Goal: Feedback & Contribution: Contribute content

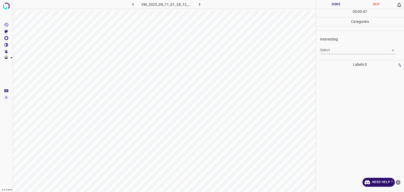
click at [339, 46] on div "Select ​" at bounding box center [358, 48] width 76 height 12
click at [338, 53] on body "4.3.6-dev2 VM_2025_08_11_01_28_12_435_02.gif Done Skip 0 00 : 00 : 48 Categorie…" at bounding box center [202, 96] width 404 height 192
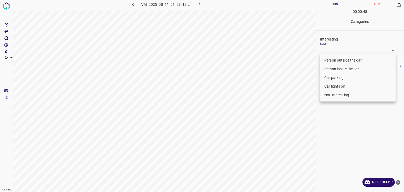
click at [341, 61] on li "Person outside the car" at bounding box center [358, 60] width 76 height 9
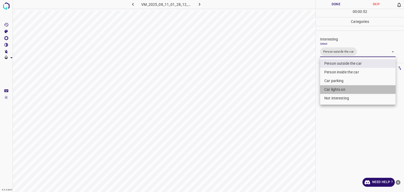
click at [336, 90] on li "Car lights on" at bounding box center [358, 89] width 76 height 9
type input "Person outside the car,Car lights on"
click at [332, 3] on div at bounding box center [202, 96] width 404 height 192
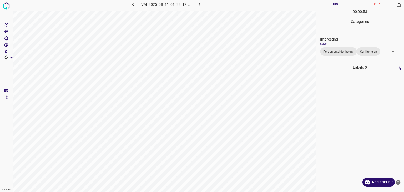
click at [332, 3] on div at bounding box center [202, 96] width 404 height 192
click at [332, 3] on button "Done" at bounding box center [336, 4] width 40 height 9
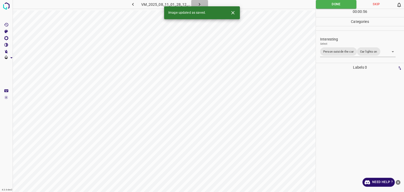
click at [199, 3] on icon "button" at bounding box center [200, 5] width 6 height 6
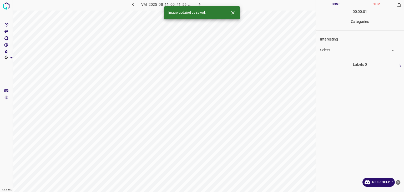
click at [341, 49] on body "4.3.6-dev2 VM_2025_08_11_00_41_55_606_06.gif Done Skip 0 00 : 00 : 01 Categorie…" at bounding box center [202, 96] width 404 height 192
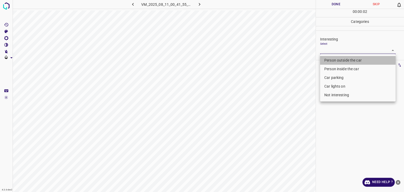
click at [338, 58] on li "Person outside the car" at bounding box center [358, 60] width 76 height 9
type input "Person outside the car"
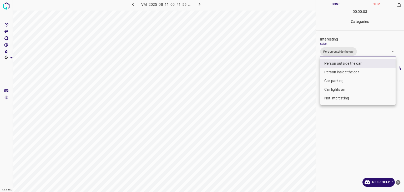
click at [330, 3] on div at bounding box center [202, 96] width 404 height 192
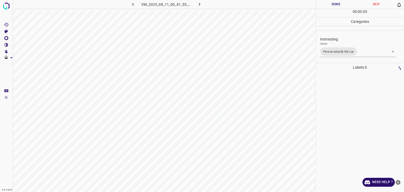
click at [330, 3] on div "Person outside the car Person inside the car Car parking Car lights on Not inte…" at bounding box center [202, 96] width 404 height 192
click at [330, 3] on button "Done" at bounding box center [336, 4] width 40 height 9
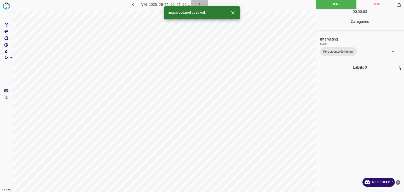
click at [200, 4] on icon "button" at bounding box center [200, 4] width 2 height 3
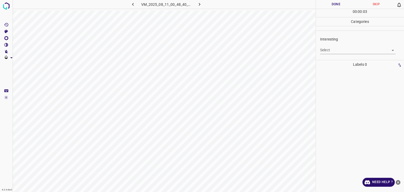
click at [328, 51] on body "4.3.6-dev2 VM_2025_08_11_00_48_40_269_02.gif Done Skip 0 00 : 00 : 03 Categorie…" at bounding box center [202, 96] width 404 height 192
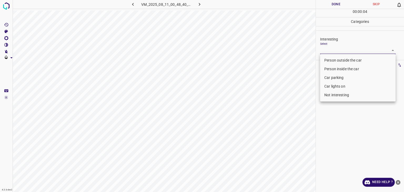
click at [338, 96] on li "Not interesting" at bounding box center [358, 95] width 76 height 9
type input "Not interesting"
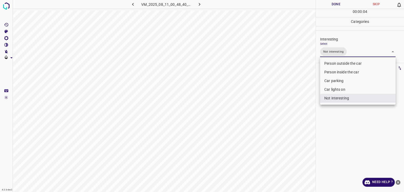
click at [339, 3] on div at bounding box center [202, 96] width 404 height 192
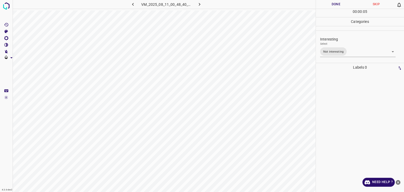
click at [339, 3] on div at bounding box center [202, 96] width 404 height 192
click at [339, 3] on button "Done" at bounding box center [336, 4] width 40 height 9
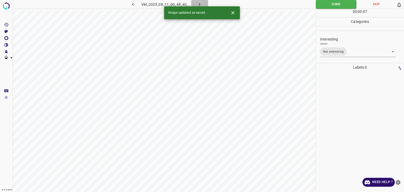
click at [199, 4] on icon "button" at bounding box center [200, 5] width 6 height 6
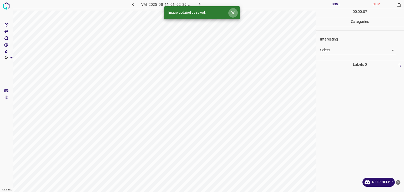
click at [232, 13] on icon "Close" at bounding box center [233, 13] width 6 height 6
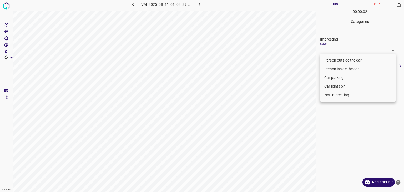
click at [361, 52] on body "4.3.6-dev2 VM_2025_08_11_01_02_39_105_07.gif Done Skip 0 00 : 00 : 02 Categorie…" at bounding box center [202, 96] width 404 height 192
click at [326, 58] on li "Person outside the car" at bounding box center [358, 60] width 76 height 9
type input "Person outside the car"
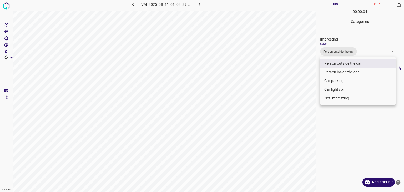
click at [333, 6] on div at bounding box center [202, 96] width 404 height 192
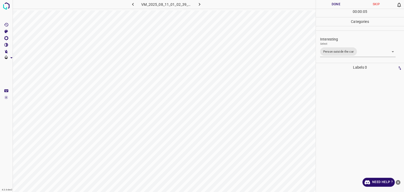
click at [333, 6] on div at bounding box center [202, 96] width 404 height 192
click at [333, 6] on button "Done" at bounding box center [336, 4] width 40 height 9
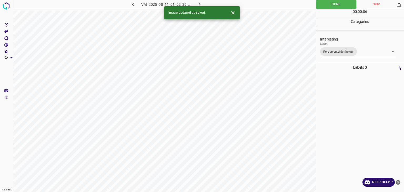
click at [201, 3] on icon "button" at bounding box center [200, 5] width 6 height 6
click at [339, 52] on body "4.3.6-dev2 VM_2025_08_11_00_21_16_678_03.gif Done Skip 0 00 : 00 : 06 Categorie…" at bounding box center [202, 96] width 404 height 192
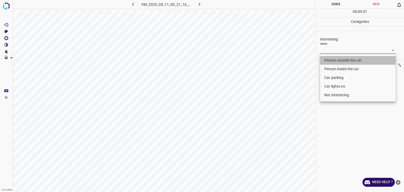
click at [340, 61] on li "Person outside the car" at bounding box center [358, 60] width 76 height 9
type input "Person outside the car"
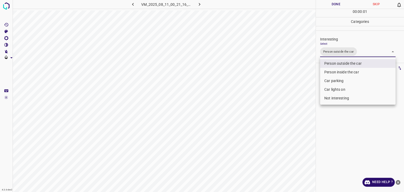
click at [339, 4] on div at bounding box center [202, 96] width 404 height 192
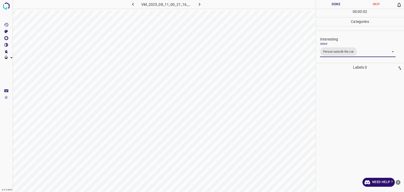
click at [339, 4] on div at bounding box center [202, 96] width 404 height 192
click at [339, 4] on button "Done" at bounding box center [336, 4] width 40 height 9
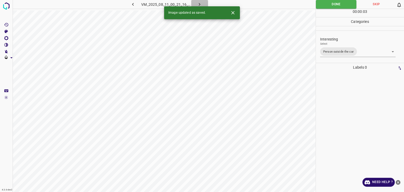
click at [201, 2] on icon "button" at bounding box center [200, 5] width 6 height 6
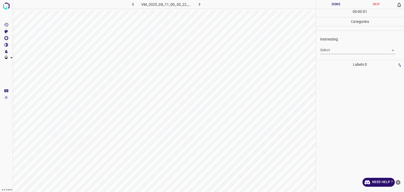
click at [333, 52] on body "4.3.6-dev2 VM_2025_08_11_00_30_22_092_06.gif Done Skip 0 00 : 00 : 01 Categorie…" at bounding box center [202, 96] width 404 height 192
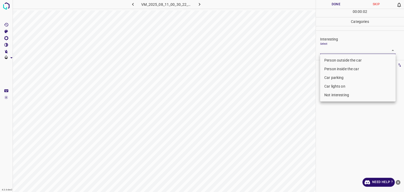
click at [332, 87] on li "Car lights on" at bounding box center [358, 86] width 76 height 9
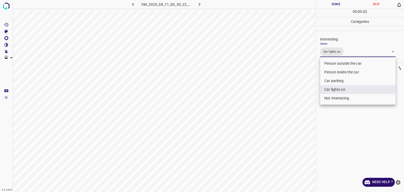
click at [334, 74] on li "Person inside the car" at bounding box center [358, 72] width 76 height 9
type input "Car lights on,Person inside the car"
click at [334, 7] on div at bounding box center [202, 96] width 404 height 192
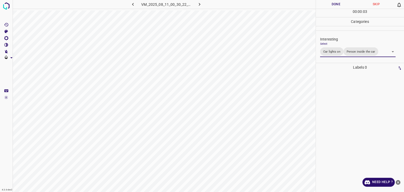
click at [334, 6] on div "Person outside the car Person inside the car Car parking Car lights on Not inte…" at bounding box center [202, 96] width 404 height 192
click at [334, 6] on button "Done" at bounding box center [336, 4] width 40 height 9
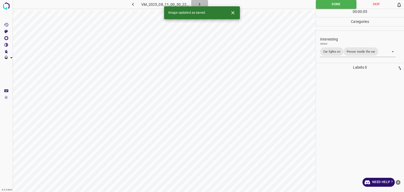
click at [197, 5] on icon "button" at bounding box center [200, 5] width 6 height 6
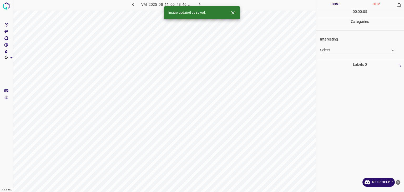
click at [334, 49] on body "4.3.6-dev2 VM_2025_08_11_00_48_40_269_05.gif Done Skip 0 00 : 00 : 05 Categorie…" at bounding box center [202, 96] width 404 height 192
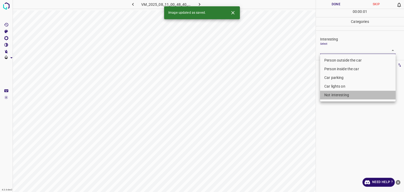
click at [342, 93] on li "Not interesting" at bounding box center [358, 95] width 76 height 9
type input "Not interesting"
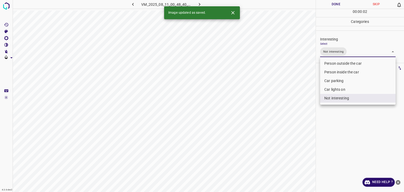
click at [330, 4] on div at bounding box center [202, 96] width 404 height 192
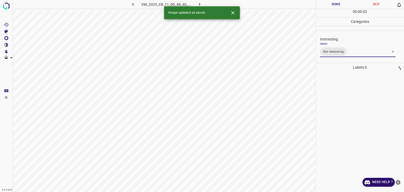
click at [330, 4] on div at bounding box center [202, 96] width 404 height 192
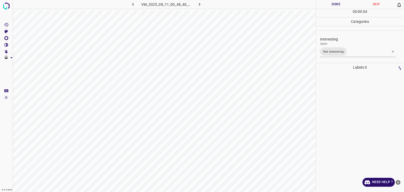
click at [330, 4] on button "Done" at bounding box center [336, 4] width 40 height 9
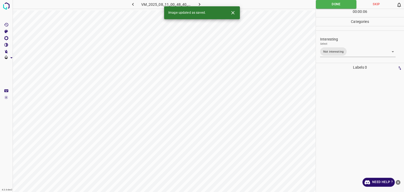
click at [201, 3] on icon "button" at bounding box center [200, 5] width 6 height 6
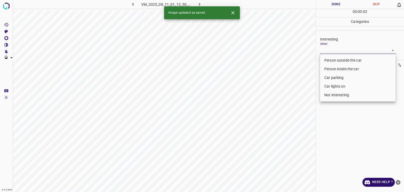
click at [353, 52] on body "4.3.6-dev2 VM_2025_08_11_01_12_50_162_06.gif Done Skip 0 00 : 00 : 02 Categorie…" at bounding box center [202, 96] width 404 height 192
click at [346, 59] on li "Person outside the car" at bounding box center [358, 60] width 76 height 9
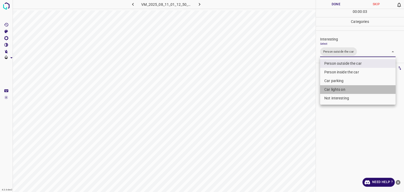
click at [344, 88] on li "Car lights on" at bounding box center [358, 89] width 76 height 9
type input "Person outside the car,Car lights on"
click at [342, 3] on div at bounding box center [202, 96] width 404 height 192
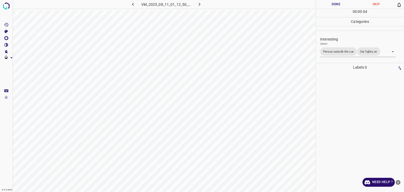
click at [342, 3] on button "Done" at bounding box center [336, 4] width 40 height 9
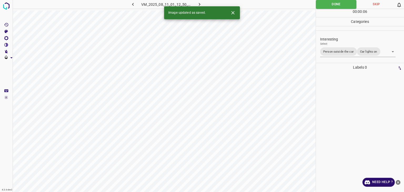
click at [199, 3] on icon "button" at bounding box center [200, 5] width 6 height 6
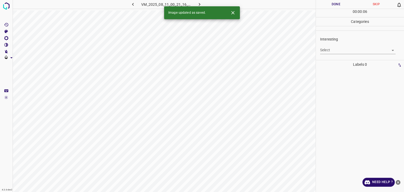
click at [348, 55] on div "Interesting Select ​" at bounding box center [360, 45] width 88 height 25
click at [342, 50] on body "4.3.6-dev2 VM_2025_08_11_00_21_16_678_00.gif Done Skip 0 00 : 00 : 06 Categorie…" at bounding box center [202, 96] width 404 height 192
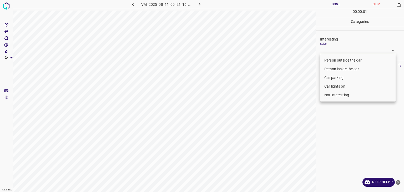
click at [344, 60] on li "Person outside the car" at bounding box center [358, 60] width 76 height 9
type input "Person outside the car"
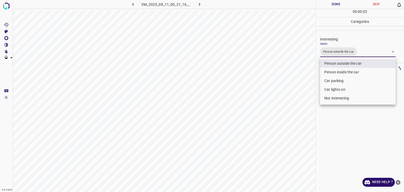
click at [336, 2] on div at bounding box center [202, 96] width 404 height 192
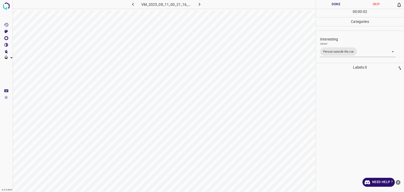
click at [336, 2] on div "Person outside the car Person inside the car Car parking Car lights on Not inte…" at bounding box center [202, 96] width 404 height 192
click at [336, 2] on button "Done" at bounding box center [336, 4] width 40 height 9
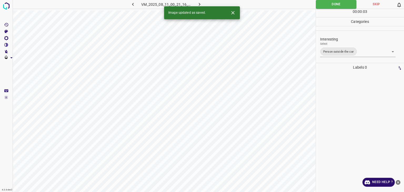
click at [199, 6] on icon "button" at bounding box center [200, 5] width 6 height 6
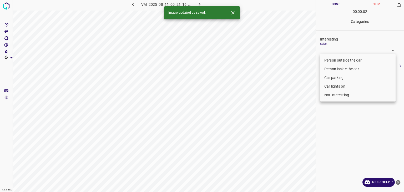
click at [324, 49] on body "4.3.6-dev2 VM_2025_08_11_00_21_16_678_01.gif Done Skip 0 00 : 00 : 02 Categorie…" at bounding box center [202, 96] width 404 height 192
click at [327, 61] on li "Person outside the car" at bounding box center [358, 60] width 76 height 9
type input "Person outside the car"
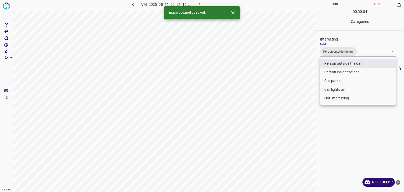
click at [327, 4] on div at bounding box center [202, 96] width 404 height 192
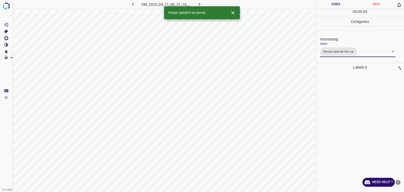
click at [327, 4] on div at bounding box center [202, 96] width 404 height 192
click at [328, 4] on button "Done" at bounding box center [336, 4] width 40 height 9
drag, startPoint x: 328, startPoint y: 4, endPoint x: 319, endPoint y: 10, distance: 10.2
click at [328, 4] on button "Done" at bounding box center [336, 4] width 40 height 9
click at [233, 12] on icon "Close" at bounding box center [232, 12] width 3 height 3
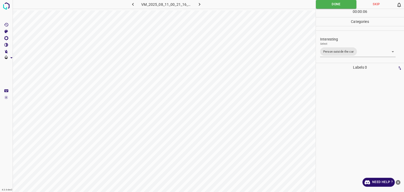
click at [201, 6] on icon "button" at bounding box center [200, 5] width 6 height 6
click at [340, 53] on body "4.3.6-dev2 VM_2025_08_11_00_21_41_855_00.gif Done Skip 0 00 : 00 : 07 Categorie…" at bounding box center [202, 96] width 404 height 192
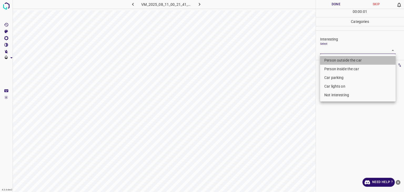
click at [343, 61] on li "Person outside the car" at bounding box center [358, 60] width 76 height 9
type input "Person outside the car"
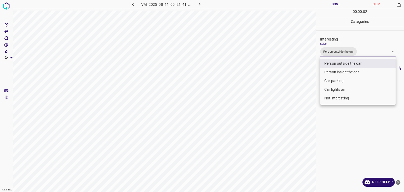
click at [337, 3] on div at bounding box center [202, 96] width 404 height 192
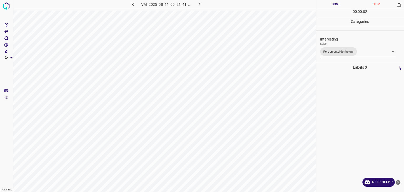
click at [337, 3] on button "Done" at bounding box center [336, 4] width 40 height 9
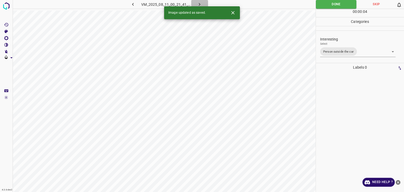
click at [203, 2] on button "button" at bounding box center [199, 4] width 17 height 9
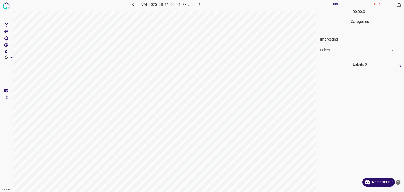
click at [342, 53] on body "4.3.6-dev2 VM_2025_08_11_00_21_27_777_03.gif Done Skip 0 00 : 00 : 01 Categorie…" at bounding box center [202, 96] width 404 height 192
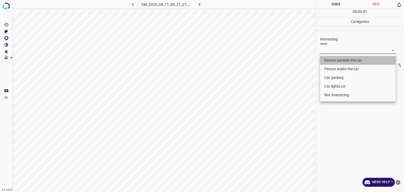
click at [343, 60] on li "Person outside the car" at bounding box center [358, 60] width 76 height 9
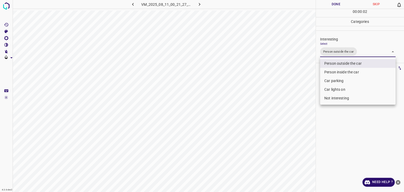
click at [339, 86] on li "Car lights on" at bounding box center [358, 89] width 76 height 9
type input "Person outside the car,Car lights on"
click at [325, 7] on div at bounding box center [202, 96] width 404 height 192
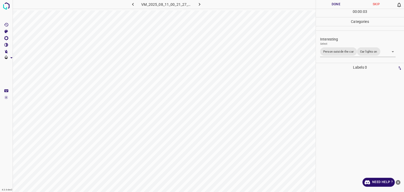
click at [325, 6] on div "Person outside the car Person inside the car Car parking Car lights on Not inte…" at bounding box center [202, 96] width 404 height 192
click at [324, 6] on button "Done" at bounding box center [336, 4] width 40 height 9
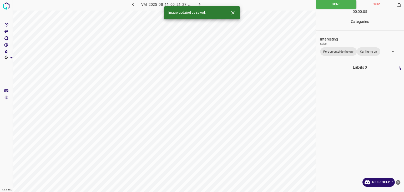
click at [204, 3] on button "button" at bounding box center [199, 4] width 17 height 9
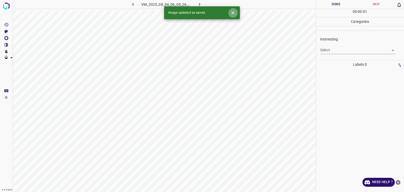
click at [232, 14] on icon "Close" at bounding box center [233, 13] width 6 height 6
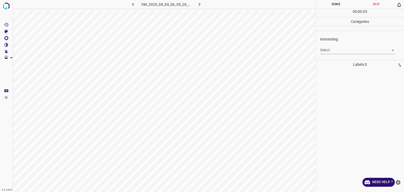
click at [349, 50] on body "4.3.6-dev2 VM_2025_08_04_06_05_26_384_03.gif Done Skip 0 00 : 00 : 03 Categorie…" at bounding box center [202, 96] width 404 height 192
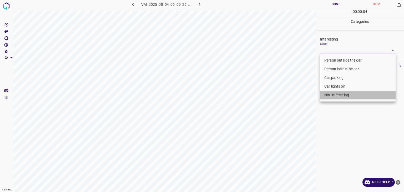
click at [339, 96] on li "Not interesting" at bounding box center [358, 95] width 76 height 9
type input "Not interesting"
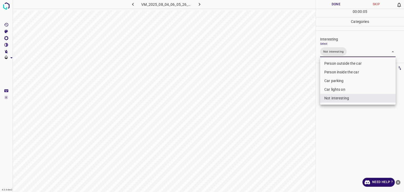
click at [324, 5] on div at bounding box center [202, 96] width 404 height 192
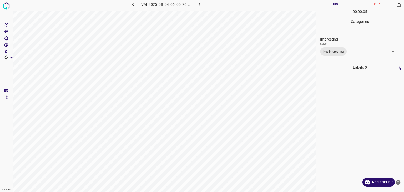
click at [324, 5] on div "Person outside the car Person inside the car Car parking Car lights on Not inte…" at bounding box center [202, 96] width 404 height 192
click at [324, 5] on button "Done" at bounding box center [336, 4] width 40 height 9
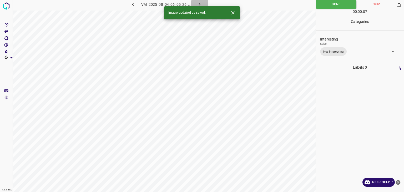
click at [199, 2] on icon "button" at bounding box center [200, 5] width 6 height 6
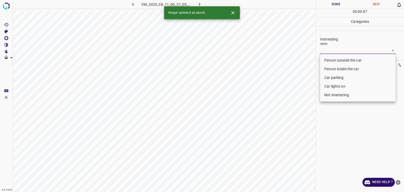
click at [334, 51] on body "4.3.6-dev2 VM_2025_08_11_00_27_05_964_05.gif Done Skip 0 00 : 00 : 07 Categorie…" at bounding box center [202, 96] width 404 height 192
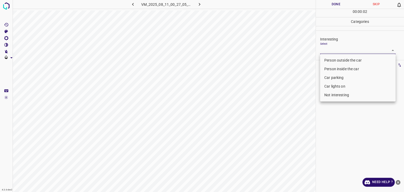
click at [332, 97] on li "Not interesting" at bounding box center [358, 95] width 76 height 9
type input "Not interesting"
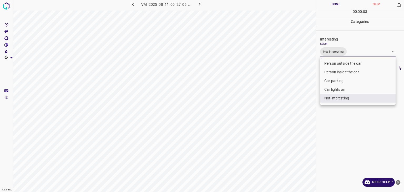
click at [332, 6] on div at bounding box center [202, 96] width 404 height 192
click at [332, 6] on div "Person outside the car Person inside the car Car parking Car lights on Not inte…" at bounding box center [202, 96] width 404 height 192
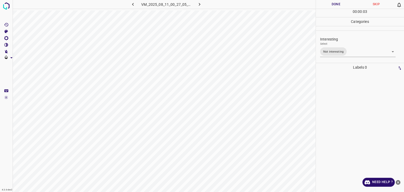
click at [332, 6] on button "Done" at bounding box center [336, 4] width 40 height 9
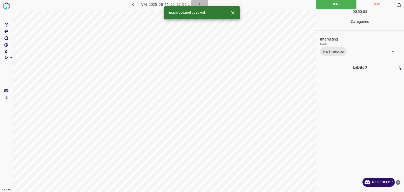
click at [200, 6] on icon "button" at bounding box center [200, 5] width 6 height 6
click at [329, 47] on body "4.3.6-dev2 VM_2025_08_04_06_09_10_942_01.gif Done Skip 0 00 : 00 : 05 Categorie…" at bounding box center [202, 96] width 404 height 192
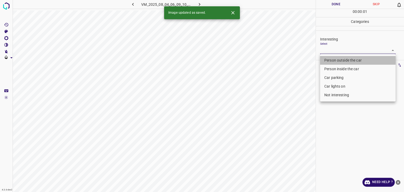
click at [332, 58] on li "Person outside the car" at bounding box center [358, 60] width 76 height 9
type input "Person outside the car"
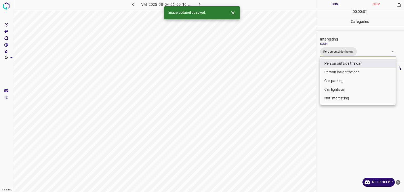
click at [331, 7] on div at bounding box center [202, 96] width 404 height 192
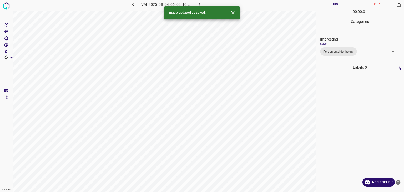
click at [331, 7] on div "Person outside the car Person inside the car Car parking Car lights on Not inte…" at bounding box center [202, 96] width 404 height 192
click at [331, 6] on button "Done" at bounding box center [336, 4] width 40 height 9
click at [199, 5] on icon "button" at bounding box center [200, 5] width 6 height 6
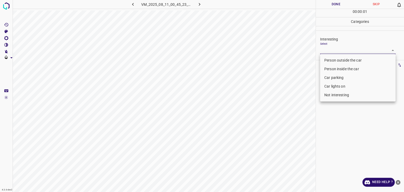
click at [354, 50] on body "4.3.6-dev2 VM_2025_08_11_00_45_23_962_09.gif Done Skip 0 00 : 00 : 01 Categorie…" at bounding box center [202, 96] width 404 height 192
click at [351, 59] on li "Person outside the car" at bounding box center [358, 60] width 76 height 9
type input "Person outside the car"
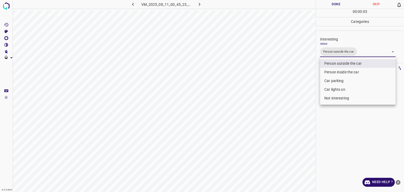
click at [333, 3] on div at bounding box center [202, 96] width 404 height 192
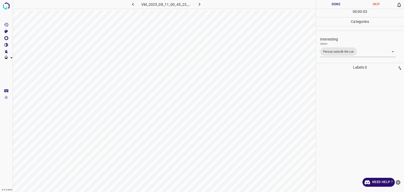
click at [333, 3] on button "Done" at bounding box center [336, 4] width 40 height 9
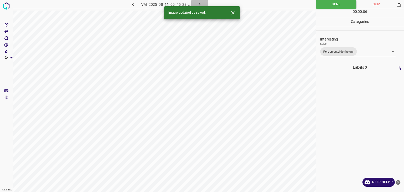
click at [199, 4] on icon "button" at bounding box center [200, 5] width 6 height 6
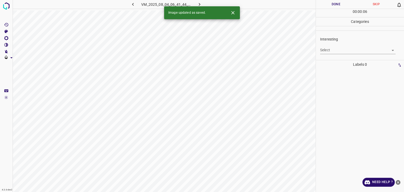
click at [335, 51] on body "4.3.6-dev2 VM_2025_08_04_06_41_44_991_00.gif Done Skip 0 00 : 00 : 06 Categorie…" at bounding box center [202, 96] width 404 height 192
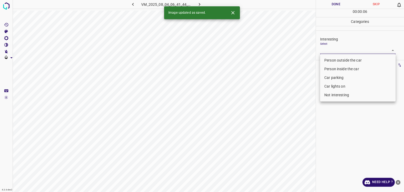
click at [335, 51] on div at bounding box center [202, 96] width 404 height 192
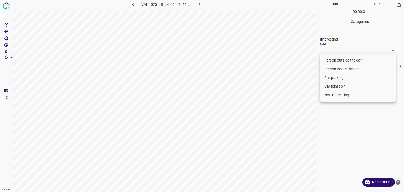
click at [335, 51] on body "4.3.6-dev2 VM_2025_08_04_06_41_44_991_00.gif Done Skip 0 00 : 00 : 01 Categorie…" at bounding box center [202, 96] width 404 height 192
click at [336, 61] on li "Person outside the car" at bounding box center [358, 60] width 76 height 9
type input "Person outside the car"
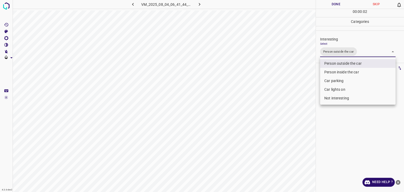
click at [329, 6] on div at bounding box center [202, 96] width 404 height 192
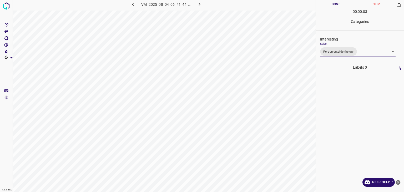
click at [329, 6] on div at bounding box center [202, 96] width 404 height 192
click at [329, 6] on button "Done" at bounding box center [336, 4] width 40 height 9
click at [200, 3] on icon "button" at bounding box center [200, 5] width 6 height 6
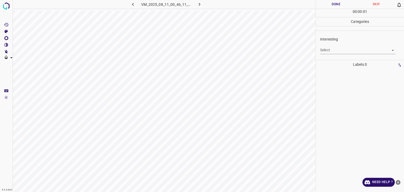
click at [329, 46] on body "4.3.6-dev2 VM_2025_08_11_00_46_11_118_12.gif Done Skip 0 00 : 00 : 01 Categorie…" at bounding box center [202, 96] width 404 height 192
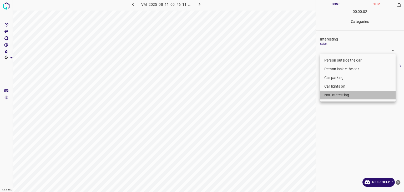
click at [336, 94] on li "Not interesting" at bounding box center [358, 95] width 76 height 9
type input "Not interesting"
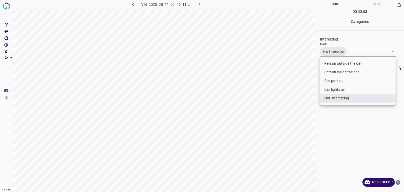
click at [333, 6] on div at bounding box center [202, 96] width 404 height 192
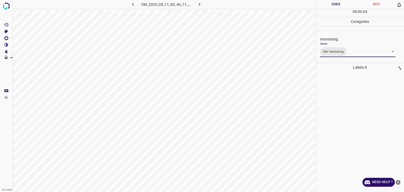
click at [333, 6] on div "Person outside the car Person inside the car Car parking Car lights on Not inte…" at bounding box center [202, 96] width 404 height 192
click at [332, 6] on button "Done" at bounding box center [336, 4] width 40 height 9
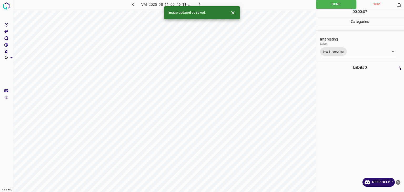
click at [323, 9] on div "00 : 00 : 07" at bounding box center [360, 13] width 88 height 8
click at [199, 4] on icon "button" at bounding box center [200, 5] width 6 height 6
click at [352, 48] on body "4.3.6-dev2 VM_2025_08_04_06_44_16_269_04.gif Done Skip 0 00 : 00 : 01 Categorie…" at bounding box center [202, 96] width 404 height 192
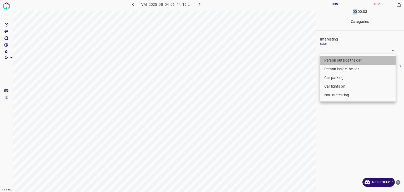
click at [343, 60] on li "Person outside the car" at bounding box center [358, 60] width 76 height 9
type input "Person outside the car"
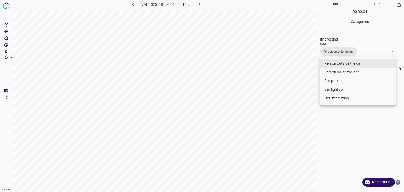
click at [336, 5] on div at bounding box center [202, 96] width 404 height 192
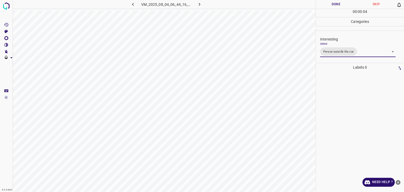
click at [336, 4] on div "Person outside the car Person inside the car Car parking Car lights on Not inte…" at bounding box center [202, 96] width 404 height 192
click at [336, 4] on button "Done" at bounding box center [336, 4] width 40 height 9
click at [335, 4] on button "Done" at bounding box center [336, 4] width 40 height 9
click at [201, 6] on icon "button" at bounding box center [200, 5] width 6 height 6
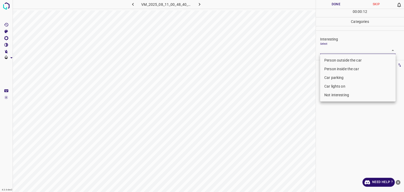
click at [339, 51] on body "4.3.6-dev2 VM_2025_08_11_00_48_40_269_01.gif Done Skip 0 00 : 00 : 12 Categorie…" at bounding box center [202, 96] width 404 height 192
click at [343, 77] on li "Car parking" at bounding box center [358, 77] width 76 height 9
type input "Car parking"
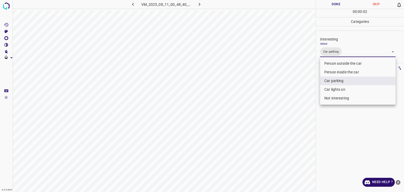
click at [326, 4] on div at bounding box center [202, 96] width 404 height 192
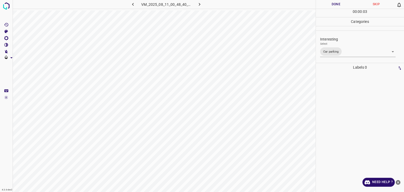
click at [326, 4] on button "Done" at bounding box center [336, 4] width 40 height 9
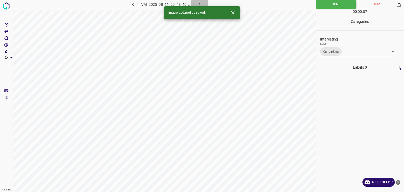
click at [199, 3] on icon "button" at bounding box center [200, 5] width 6 height 6
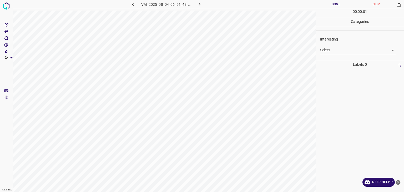
click at [330, 48] on body "4.3.6-dev2 VM_2025_08_04_06_51_48_626_12.gif Done Skip 0 00 : 00 : 01 Categorie…" at bounding box center [202, 96] width 404 height 192
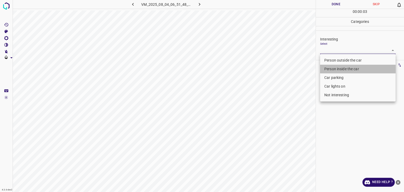
click at [339, 71] on li "Person inside the car" at bounding box center [358, 69] width 76 height 9
type input "Person inside the car"
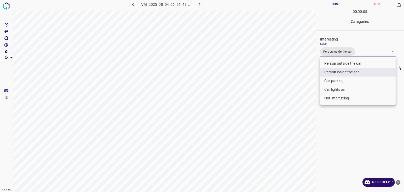
click at [337, 6] on div at bounding box center [202, 96] width 404 height 192
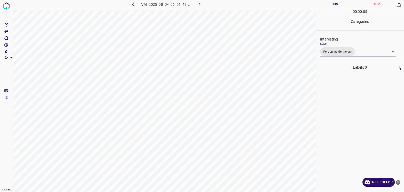
click at [337, 5] on div at bounding box center [202, 96] width 404 height 192
click at [337, 5] on button "Done" at bounding box center [336, 4] width 40 height 9
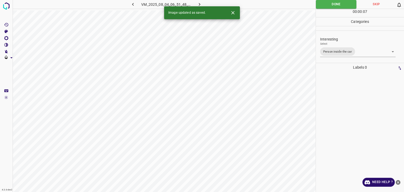
click at [199, 4] on icon "button" at bounding box center [200, 5] width 6 height 6
click at [330, 49] on body "4.3.6-dev2 VM_2025_08_11_01_13_12_338_02.gif Done Skip 0 00 : 00 : 07 Categorie…" at bounding box center [202, 96] width 404 height 192
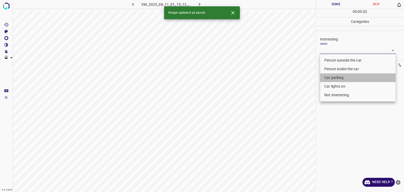
click at [334, 79] on li "Car parking" at bounding box center [358, 77] width 76 height 9
type input "Car parking"
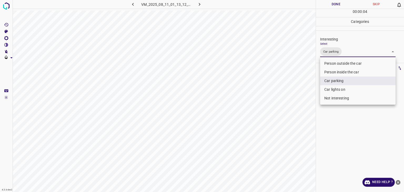
click at [334, 4] on div at bounding box center [202, 96] width 404 height 192
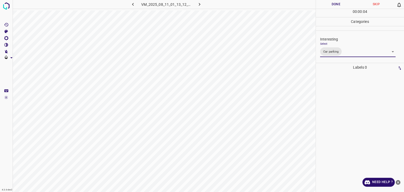
click at [334, 4] on div at bounding box center [202, 96] width 404 height 192
click at [334, 4] on button "Done" at bounding box center [336, 4] width 40 height 9
click at [335, 4] on button "Done" at bounding box center [336, 4] width 40 height 9
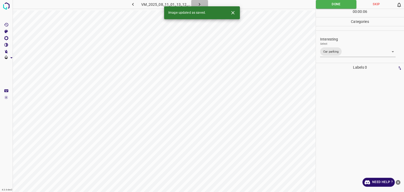
click at [200, 2] on icon "button" at bounding box center [200, 5] width 6 height 6
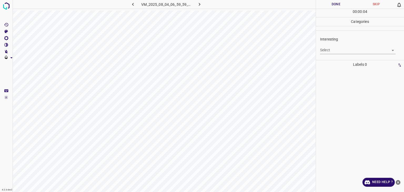
click at [338, 51] on body "4.3.6-dev2 VM_2025_08_04_06_59_59_385_02.gif Done Skip 0 00 : 00 : 04 Categorie…" at bounding box center [202, 96] width 404 height 192
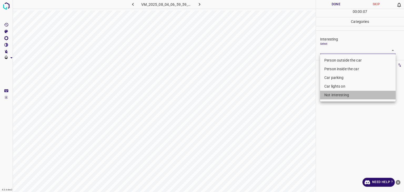
click at [343, 96] on li "Not interesting" at bounding box center [358, 95] width 76 height 9
type input "Not interesting"
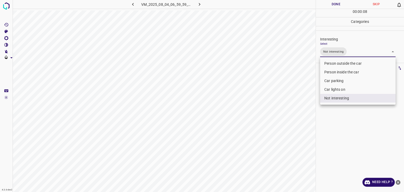
click at [338, 4] on div at bounding box center [202, 96] width 404 height 192
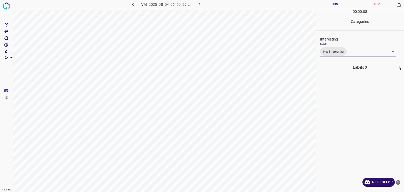
click at [338, 4] on div at bounding box center [202, 96] width 404 height 192
click at [338, 4] on button "Done" at bounding box center [336, 4] width 40 height 9
click at [198, 3] on icon "button" at bounding box center [200, 5] width 6 height 6
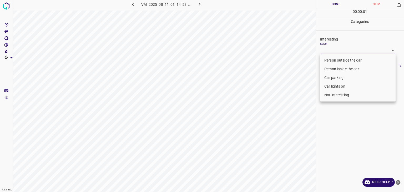
click at [331, 53] on body "4.3.6-dev2 VM_2025_08_11_01_14_53_347_10.gif Done Skip 0 00 : 00 : 01 Categorie…" at bounding box center [202, 96] width 404 height 192
click at [336, 59] on li "Person outside the car" at bounding box center [358, 60] width 76 height 9
type input "Person outside the car"
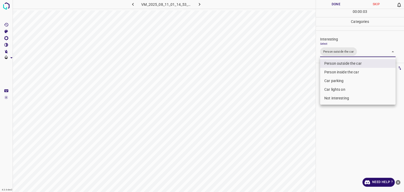
click at [341, 6] on div at bounding box center [202, 96] width 404 height 192
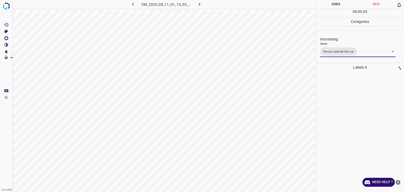
click at [341, 6] on div "Person outside the car Person inside the car Car parking Car lights on Not inte…" at bounding box center [202, 96] width 404 height 192
click at [341, 6] on button "Done" at bounding box center [336, 4] width 40 height 9
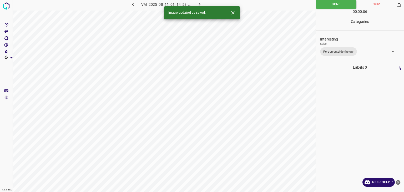
click at [200, 4] on icon "button" at bounding box center [200, 4] width 2 height 3
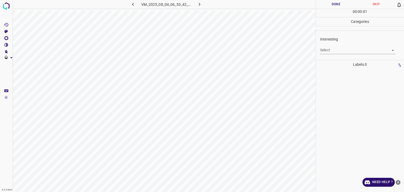
click at [346, 47] on body "4.3.6-dev2 VM_2025_08_04_06_53_42_074_02.gif Done Skip 0 00 : 00 : 01 Categorie…" at bounding box center [202, 96] width 404 height 192
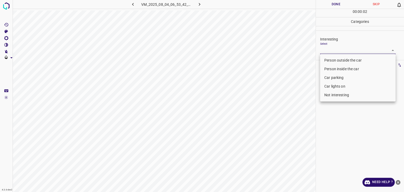
click at [345, 60] on li "Person outside the car" at bounding box center [358, 60] width 76 height 9
type input "Person outside the car"
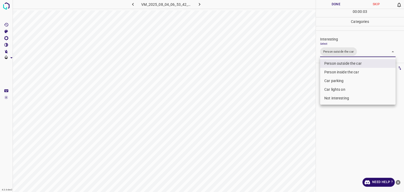
click at [327, 6] on div at bounding box center [202, 96] width 404 height 192
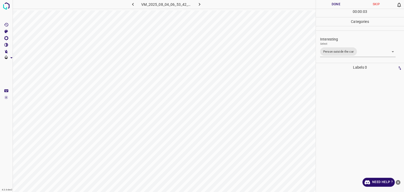
click at [323, 3] on div "Person outside the car Person inside the car Car parking Car lights on Not inte…" at bounding box center [202, 96] width 404 height 192
click at [323, 3] on button "Done" at bounding box center [336, 4] width 40 height 9
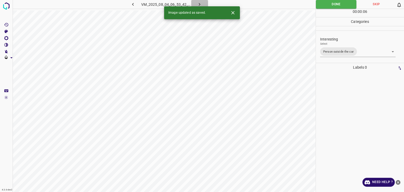
click at [200, 3] on icon "button" at bounding box center [200, 5] width 6 height 6
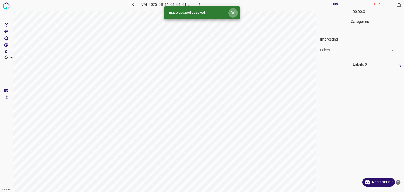
click at [233, 14] on icon "Close" at bounding box center [233, 13] width 6 height 6
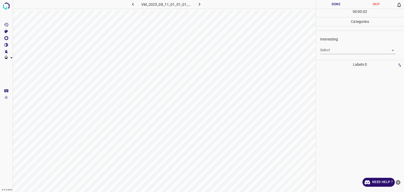
click at [341, 50] on body "4.3.6-dev2 VM_2025_08_11_01_01_01_705_03.gif Done Skip 0 00 : 00 : 02 Categorie…" at bounding box center [202, 96] width 404 height 192
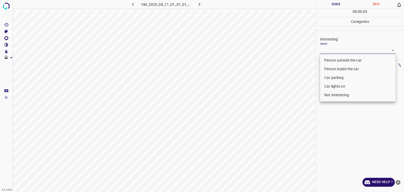
click at [339, 61] on li "Person outside the car" at bounding box center [358, 60] width 76 height 9
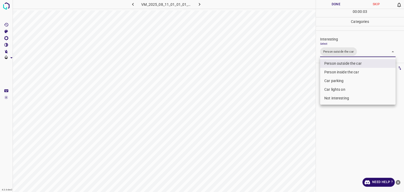
click at [340, 90] on li "Car lights on" at bounding box center [358, 89] width 76 height 9
type input "Person outside the car,Car lights on"
click at [333, 5] on div at bounding box center [202, 96] width 404 height 192
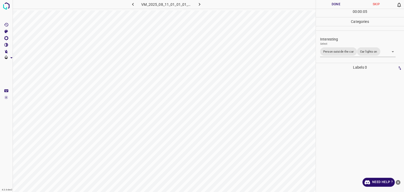
click at [333, 5] on div at bounding box center [202, 96] width 404 height 192
click at [333, 5] on button "Done" at bounding box center [336, 4] width 40 height 9
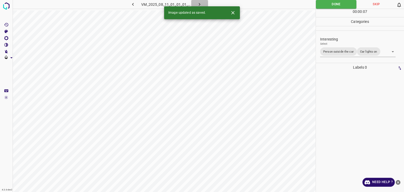
click at [204, 2] on button "button" at bounding box center [199, 4] width 17 height 9
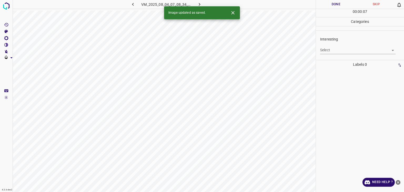
click at [349, 51] on body "4.3.6-dev2 VM_2025_08_04_07_08_34_166_05.gif Done Skip 0 00 : 00 : 07 Categorie…" at bounding box center [202, 96] width 404 height 192
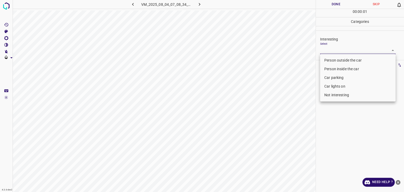
click at [348, 70] on li "Person inside the car" at bounding box center [358, 69] width 76 height 9
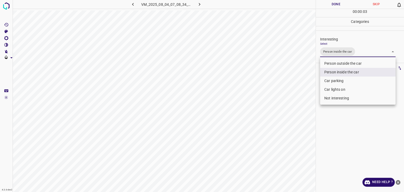
click at [334, 80] on li "Car parking" at bounding box center [358, 81] width 76 height 9
type input "Person inside the car,Car parking"
click at [335, 6] on div at bounding box center [202, 96] width 404 height 192
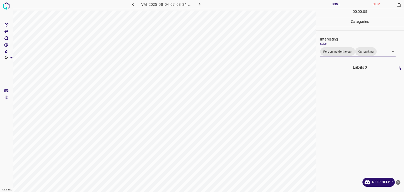
click at [335, 6] on div "Person outside the car Person inside the car Car parking Car lights on Not inte…" at bounding box center [202, 96] width 404 height 192
click at [335, 6] on button "Done" at bounding box center [336, 4] width 40 height 9
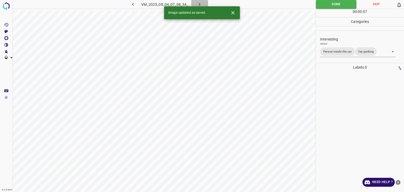
click at [196, 3] on button "button" at bounding box center [199, 4] width 17 height 9
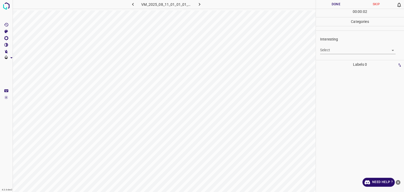
click at [351, 51] on body "4.3.6-dev2 VM_2025_08_11_01_01_01_705_04.gif Done Skip 0 00 : 00 : 02 Categorie…" at bounding box center [202, 96] width 404 height 192
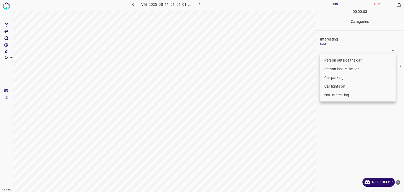
click at [348, 57] on li "Person outside the car" at bounding box center [358, 60] width 76 height 9
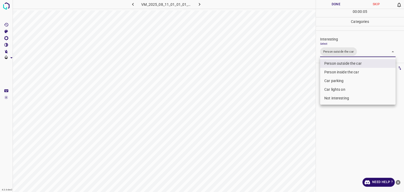
click at [335, 87] on li "Car lights on" at bounding box center [358, 89] width 76 height 9
type input "Person outside the car,Car lights on"
click at [336, 6] on div at bounding box center [202, 96] width 404 height 192
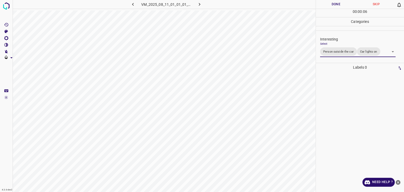
click at [336, 6] on div at bounding box center [202, 96] width 404 height 192
click at [336, 6] on button "Done" at bounding box center [336, 4] width 40 height 9
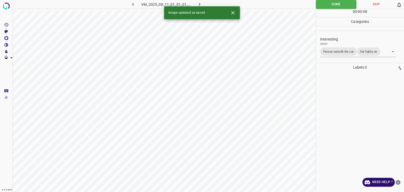
click at [201, 3] on icon "button" at bounding box center [200, 5] width 6 height 6
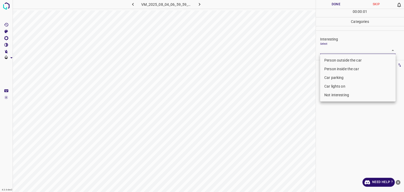
click at [345, 48] on body "4.3.6-dev2 VM_2025_08_04_06_59_59_385_04.gif Done Skip 0 00 : 00 : 01 Categorie…" at bounding box center [202, 96] width 404 height 192
click at [339, 77] on li "Car parking" at bounding box center [358, 77] width 76 height 9
type input "Car parking"
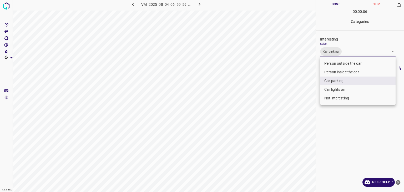
click at [345, 5] on div at bounding box center [202, 96] width 404 height 192
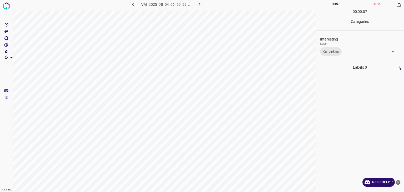
click at [345, 5] on div at bounding box center [202, 96] width 404 height 192
click at [345, 5] on button "Done" at bounding box center [336, 4] width 40 height 9
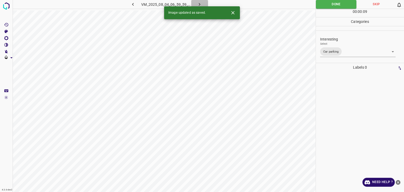
click at [197, 3] on icon "button" at bounding box center [200, 5] width 6 height 6
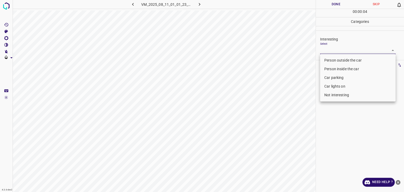
click at [343, 51] on body "4.3.6-dev2 VM_2025_08_11_01_01_23_102_04.gif Done Skip 0 00 : 00 : 04 Categorie…" at bounding box center [202, 96] width 404 height 192
click at [340, 80] on li "Car parking" at bounding box center [358, 77] width 76 height 9
type input "Car parking"
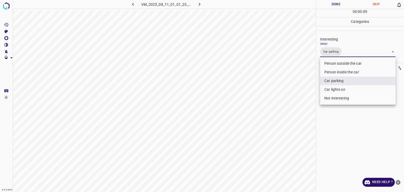
click at [339, 6] on div at bounding box center [202, 96] width 404 height 192
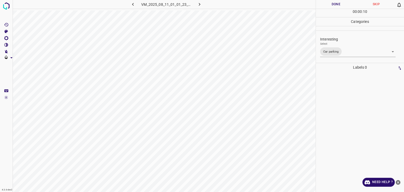
click at [339, 6] on div "Person outside the car Person inside the car Car parking Car lights on Not inte…" at bounding box center [202, 96] width 404 height 192
click at [339, 6] on button "Done" at bounding box center [336, 4] width 40 height 9
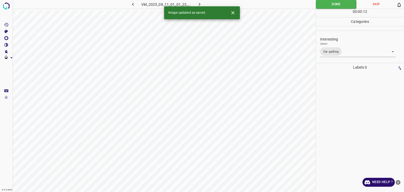
click at [200, 3] on icon "button" at bounding box center [200, 5] width 6 height 6
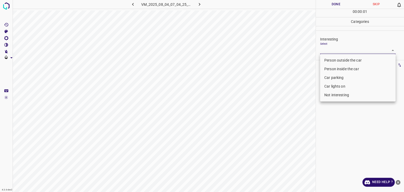
click at [341, 53] on body "4.3.6-dev2 VM_2025_08_04_07_04_25_327_02.gif Done Skip 0 00 : 00 : 01 Categorie…" at bounding box center [202, 96] width 404 height 192
click at [331, 59] on li "Person outside the car" at bounding box center [358, 60] width 76 height 9
type input "Person outside the car"
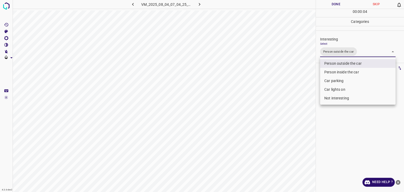
click at [328, 4] on div at bounding box center [202, 96] width 404 height 192
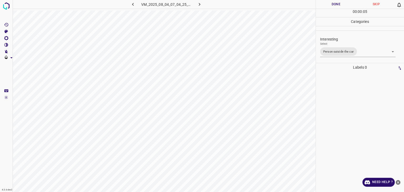
click at [328, 4] on div "Person outside the car Person inside the car Car parking Car lights on Not inte…" at bounding box center [202, 96] width 404 height 192
click at [328, 4] on button "Done" at bounding box center [336, 4] width 40 height 9
click at [202, 3] on icon "button" at bounding box center [200, 5] width 6 height 6
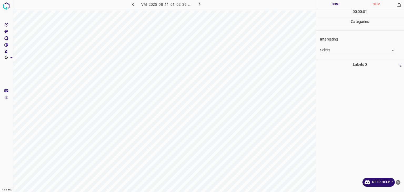
click at [335, 47] on body "4.3.6-dev2 VM_2025_08_11_01_02_39_105_00.gif Done Skip 0 00 : 00 : 01 Categorie…" at bounding box center [202, 96] width 404 height 192
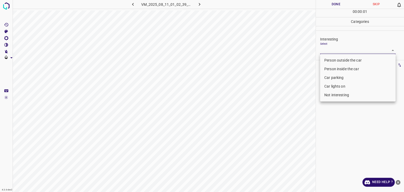
click at [341, 78] on li "Car parking" at bounding box center [358, 77] width 76 height 9
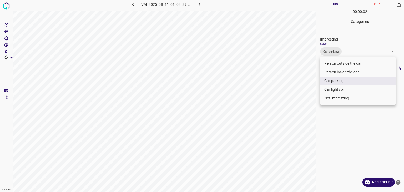
type input "Car parking"
click at [336, 7] on div at bounding box center [202, 96] width 404 height 192
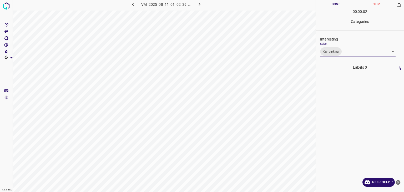
click at [335, 5] on div "Person outside the car Person inside the car Car parking Car lights on Not inte…" at bounding box center [202, 96] width 404 height 192
click at [335, 5] on button "Done" at bounding box center [336, 4] width 40 height 9
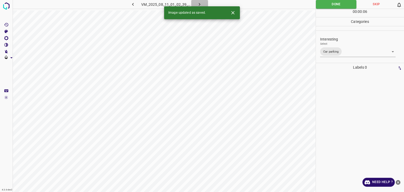
click at [198, 2] on icon "button" at bounding box center [200, 5] width 6 height 6
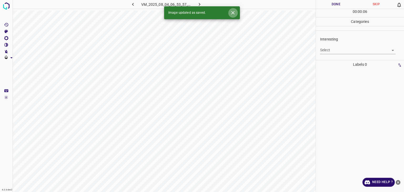
click at [233, 13] on icon "Close" at bounding box center [232, 12] width 3 height 3
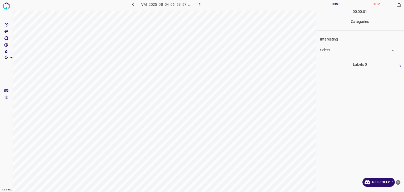
click at [331, 51] on body "4.3.6-dev2 VM_2025_08_04_06_53_57_256_02.gif Done Skip 0 00 : 00 : 01 Categorie…" at bounding box center [202, 96] width 404 height 192
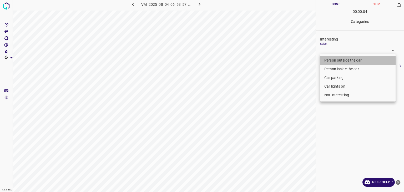
click at [337, 62] on li "Person outside the car" at bounding box center [358, 60] width 76 height 9
type input "Person outside the car"
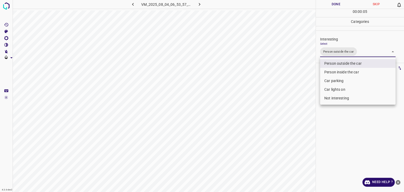
click at [325, 3] on div at bounding box center [202, 96] width 404 height 192
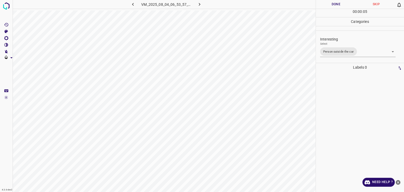
click at [325, 3] on div at bounding box center [202, 96] width 404 height 192
click at [325, 3] on button "Done" at bounding box center [336, 4] width 40 height 9
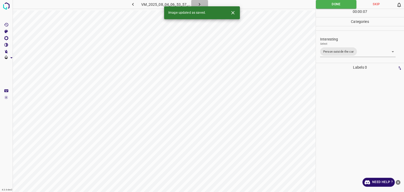
click at [200, 2] on icon "button" at bounding box center [200, 5] width 6 height 6
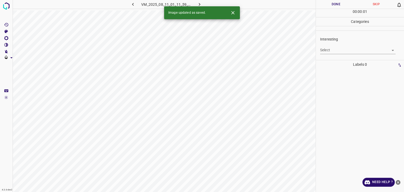
click at [335, 49] on body "4.3.6-dev2 VM_2025_08_11_01_11_59_898_10.gif Done Skip 0 00 : 00 : 01 Categorie…" at bounding box center [202, 96] width 404 height 192
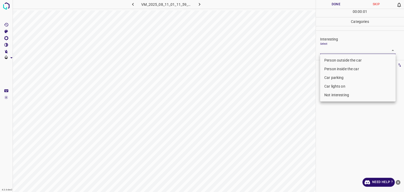
click at [337, 63] on li "Person outside the car" at bounding box center [358, 60] width 76 height 9
type input "Person outside the car"
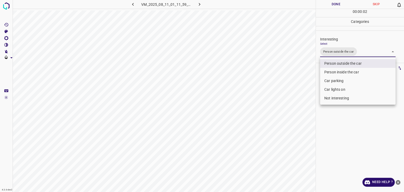
click at [336, 4] on div at bounding box center [202, 96] width 404 height 192
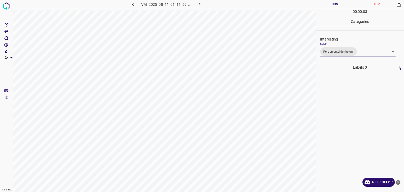
click at [336, 4] on div at bounding box center [202, 96] width 404 height 192
click at [336, 4] on button "Done" at bounding box center [336, 4] width 40 height 9
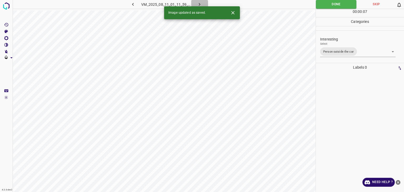
click at [196, 0] on button "button" at bounding box center [199, 4] width 17 height 9
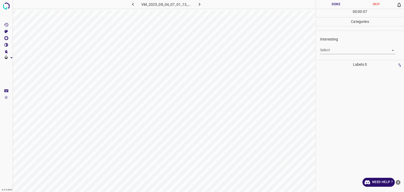
click at [349, 51] on body "4.3.6-dev2 VM_2025_08_04_07_01_13_182_00.gif Done Skip 0 00 : 00 : 07 Categorie…" at bounding box center [202, 96] width 404 height 192
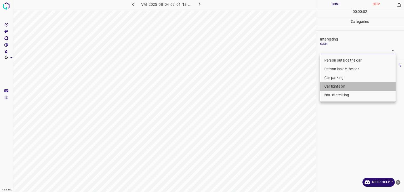
click at [339, 84] on li "Car lights on" at bounding box center [358, 86] width 76 height 9
type input "Car lights on"
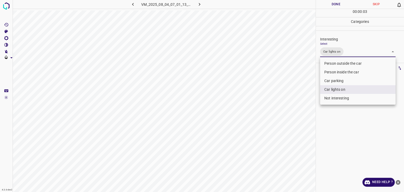
click at [333, 3] on div at bounding box center [202, 96] width 404 height 192
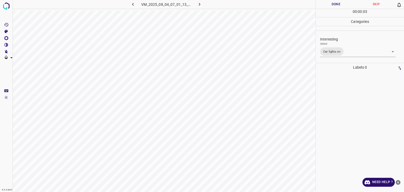
click at [333, 3] on button "Done" at bounding box center [336, 4] width 40 height 9
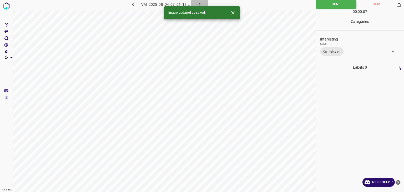
click at [200, 3] on icon "button" at bounding box center [200, 5] width 6 height 6
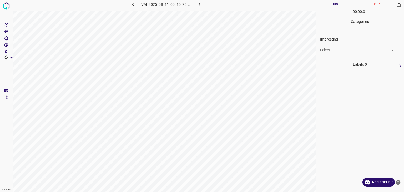
click at [328, 48] on body "4.3.6-dev2 VM_2025_08_11_00_15_25_235_02.gif Done Skip 0 00 : 00 : 01 Categorie…" at bounding box center [202, 96] width 404 height 192
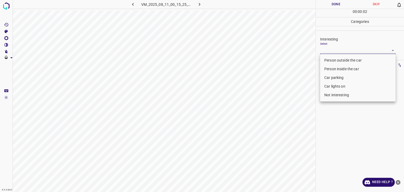
click at [326, 97] on li "Not interesting" at bounding box center [358, 95] width 76 height 9
type input "Not interesting"
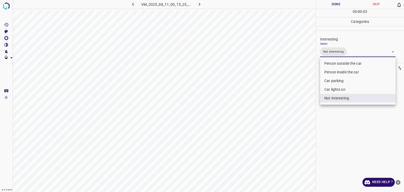
click at [323, 1] on div at bounding box center [202, 96] width 404 height 192
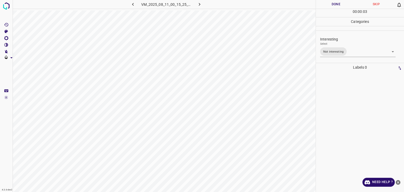
click at [326, 4] on button "Done" at bounding box center [336, 4] width 40 height 9
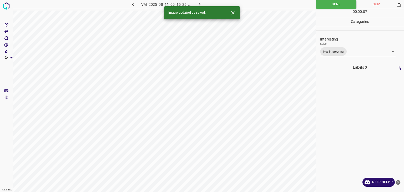
click at [198, 4] on icon "button" at bounding box center [200, 5] width 6 height 6
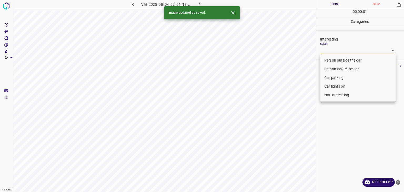
click at [338, 50] on body "4.3.6-dev2 VM_2025_08_04_07_01_13_182_11.gif Done Skip 0 00 : 00 : 01 Categorie…" at bounding box center [202, 96] width 404 height 192
click at [336, 57] on li "Person outside the car" at bounding box center [358, 60] width 76 height 9
type input "Person outside the car"
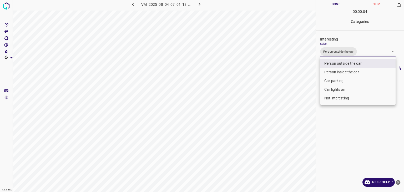
click at [330, 3] on div at bounding box center [202, 96] width 404 height 192
click at [330, 3] on div "Person outside the car Person inside the car Car parking Car lights on Not inte…" at bounding box center [202, 96] width 404 height 192
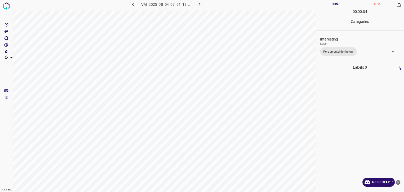
click at [330, 3] on button "Done" at bounding box center [336, 4] width 40 height 9
click at [201, 5] on icon "button" at bounding box center [200, 5] width 6 height 6
click at [345, 54] on div "Interesting Select ​" at bounding box center [360, 45] width 88 height 25
click at [340, 52] on body "4.3.6-dev2 VM_2025_08_11_00_28_50_164_08.gif Done Skip 0 00 : 00 : 03 Categorie…" at bounding box center [202, 96] width 404 height 192
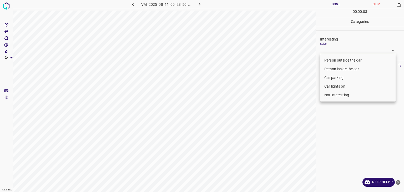
click at [338, 61] on li "Person outside the car" at bounding box center [358, 60] width 76 height 9
type input "Person outside the car"
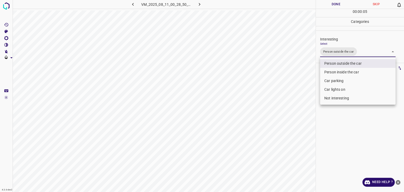
click at [325, 3] on div at bounding box center [202, 96] width 404 height 192
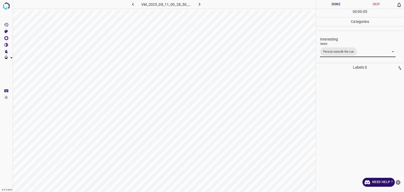
click at [325, 3] on div at bounding box center [202, 96] width 404 height 192
click at [325, 3] on button "Done" at bounding box center [336, 4] width 40 height 9
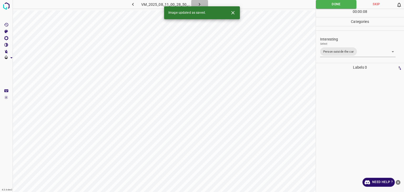
click at [199, 2] on icon "button" at bounding box center [200, 5] width 6 height 6
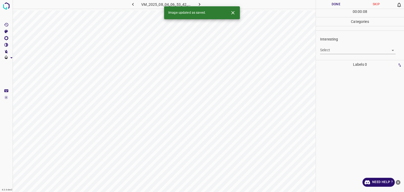
click at [330, 51] on body "4.3.6-dev2 VM_2025_08_04_06_53_42_074_05.gif Done Skip 0 00 : 00 : 08 Categorie…" at bounding box center [202, 96] width 404 height 192
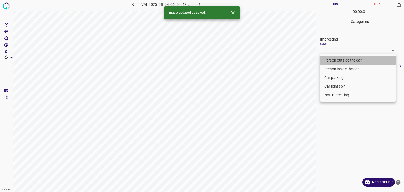
click at [330, 59] on li "Person outside the car" at bounding box center [358, 60] width 76 height 9
type input "Person outside the car"
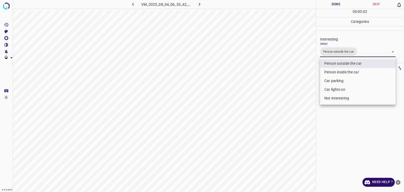
click at [330, 5] on div at bounding box center [202, 96] width 404 height 192
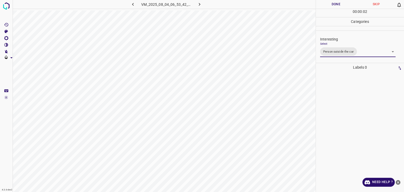
click at [330, 5] on div "Person outside the car Person inside the car Car parking Car lights on Not inte…" at bounding box center [202, 96] width 404 height 192
click at [330, 5] on button "Done" at bounding box center [336, 4] width 40 height 9
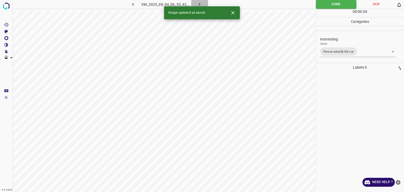
click at [201, 3] on icon "button" at bounding box center [200, 5] width 6 height 6
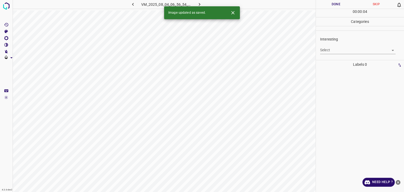
click at [327, 50] on body "4.3.6-dev2 VM_2025_08_04_06_56_54_143_00.gif Done Skip 0 00 : 00 : 04 Categorie…" at bounding box center [202, 96] width 404 height 192
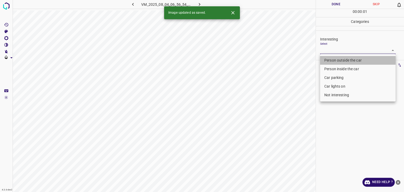
click at [331, 56] on li "Person outside the car" at bounding box center [358, 60] width 76 height 9
type input "Person outside the car"
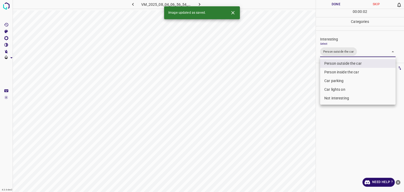
click at [327, 8] on div at bounding box center [202, 96] width 404 height 192
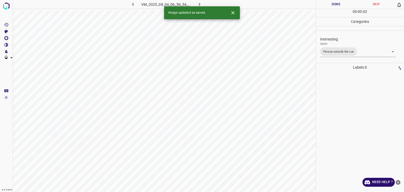
click at [327, 8] on div "Person outside the car Person inside the car Car parking Car lights on Not inte…" at bounding box center [202, 96] width 404 height 192
click at [327, 7] on button "Done" at bounding box center [336, 4] width 40 height 9
click at [198, 5] on icon "button" at bounding box center [200, 5] width 6 height 6
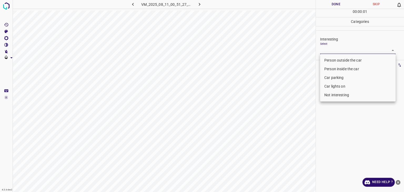
click at [337, 52] on body "4.3.6-dev2 VM_2025_08_11_00_51_27_848_08.gif Done Skip 0 00 : 00 : 01 Categorie…" at bounding box center [202, 96] width 404 height 192
click at [335, 94] on li "Not interesting" at bounding box center [358, 95] width 76 height 9
type input "Not interesting"
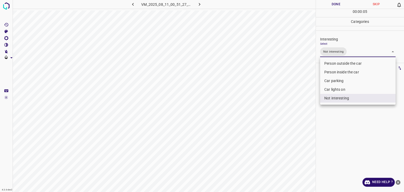
click at [335, 5] on div at bounding box center [202, 96] width 404 height 192
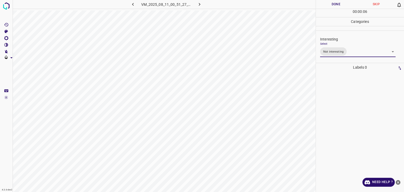
click at [335, 5] on button "Done" at bounding box center [336, 4] width 40 height 9
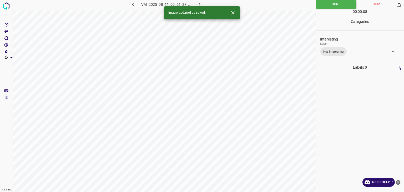
click at [198, 2] on icon "button" at bounding box center [200, 5] width 6 height 6
click at [234, 13] on icon "Close" at bounding box center [233, 13] width 6 height 6
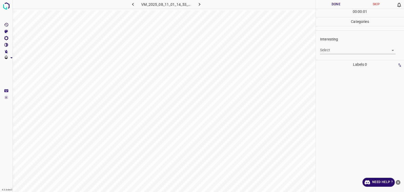
click at [339, 51] on body "4.3.6-dev2 VM_2025_08_11_01_14_53_347_05.gif Done Skip 0 00 : 00 : 01 Categorie…" at bounding box center [202, 96] width 404 height 192
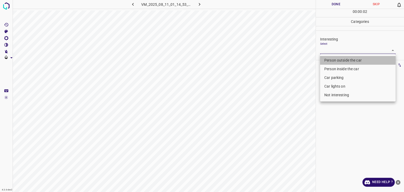
click at [341, 60] on li "Person outside the car" at bounding box center [358, 60] width 76 height 9
type input "Person outside the car"
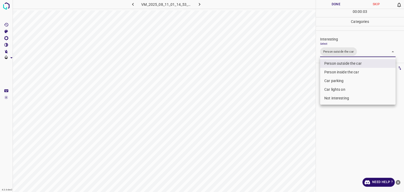
click at [332, 6] on div at bounding box center [202, 96] width 404 height 192
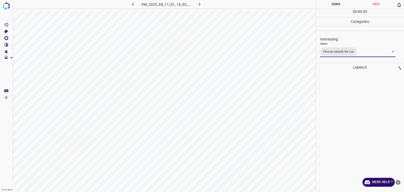
click at [332, 5] on div "Person outside the car Person inside the car Car parking Car lights on Not inte…" at bounding box center [202, 96] width 404 height 192
click at [332, 5] on button "Done" at bounding box center [336, 4] width 40 height 9
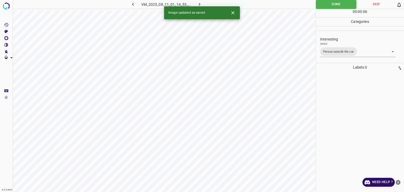
click at [201, 2] on icon "button" at bounding box center [200, 5] width 6 height 6
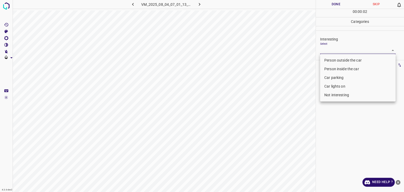
click at [337, 50] on body "4.3.6-dev2 VM_2025_08_04_07_01_13_182_03.gif Done Skip 0 00 : 00 : 02 Categorie…" at bounding box center [202, 96] width 404 height 192
click at [334, 60] on li "Person outside the car" at bounding box center [358, 60] width 76 height 9
type input "Person outside the car"
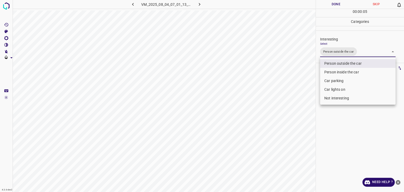
click at [328, 1] on div at bounding box center [202, 96] width 404 height 192
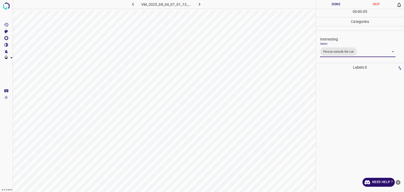
click at [331, 3] on button "Done" at bounding box center [336, 4] width 40 height 9
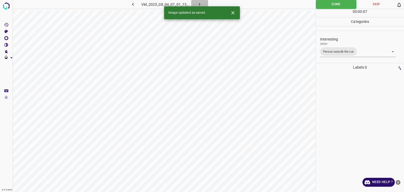
click at [201, 4] on icon "button" at bounding box center [200, 5] width 6 height 6
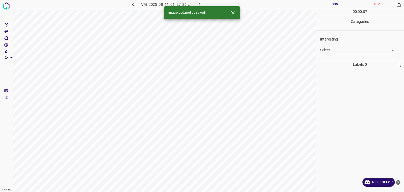
click at [333, 46] on body "4.3.6-dev2 VM_2025_08_11_01_27_26_639_02.gif Done Skip 0 00 : 00 : 07 Categorie…" at bounding box center [202, 96] width 404 height 192
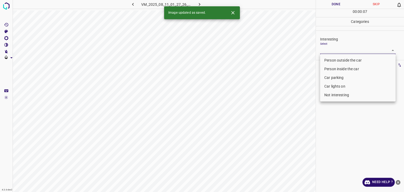
click at [339, 55] on ul "Person outside the car Person inside the car Car parking Car lights on Not inte…" at bounding box center [358, 78] width 76 height 48
click at [340, 59] on li "Person outside the car" at bounding box center [358, 60] width 76 height 9
type input "Person outside the car"
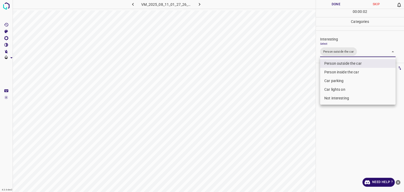
click at [335, 3] on div at bounding box center [202, 96] width 404 height 192
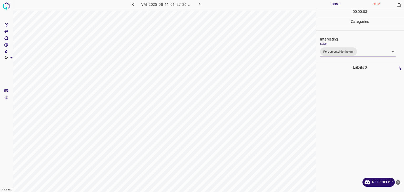
click at [335, 3] on button "Done" at bounding box center [336, 4] width 40 height 9
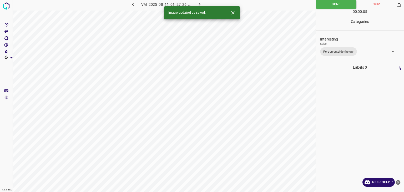
click at [235, 15] on icon "Close" at bounding box center [233, 13] width 6 height 6
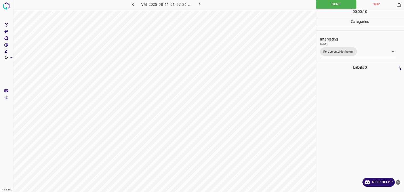
click at [199, 4] on icon "button" at bounding box center [200, 5] width 6 height 6
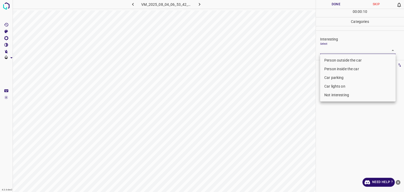
click at [328, 51] on body "4.3.6-dev2 VM_2025_08_04_06_53_42_074_01.gif Done Skip 0 00 : 00 : 10 Categorie…" at bounding box center [202, 96] width 404 height 192
click at [328, 60] on li "Person outside the car" at bounding box center [358, 60] width 76 height 9
type input "Person outside the car"
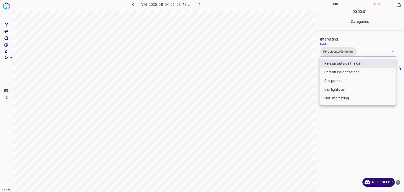
click at [332, 6] on div at bounding box center [202, 96] width 404 height 192
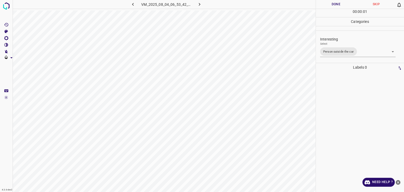
click at [332, 6] on div at bounding box center [202, 96] width 404 height 192
click at [332, 6] on button "Done" at bounding box center [336, 4] width 40 height 9
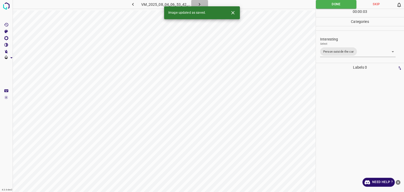
click at [201, 4] on icon "button" at bounding box center [200, 5] width 6 height 6
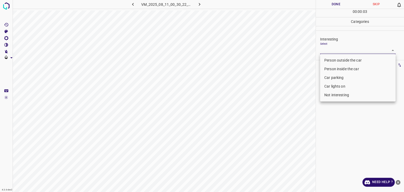
click at [330, 51] on body "4.3.6-dev2 VM_2025_08_11_00_30_22_092_09.gif Done Skip 0 00 : 00 : 03 Categorie…" at bounding box center [202, 96] width 404 height 192
click at [335, 68] on li "Person inside the car" at bounding box center [358, 69] width 76 height 9
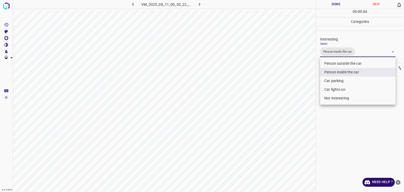
click at [335, 91] on li "Car lights on" at bounding box center [358, 89] width 76 height 9
type input "Person inside the car,Car lights on"
click at [328, 1] on div at bounding box center [202, 96] width 404 height 192
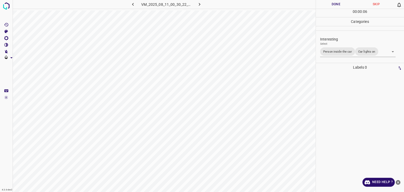
click at [331, 4] on div "Person outside the car Person inside the car Car parking Car lights on Not inte…" at bounding box center [202, 96] width 404 height 192
click at [331, 4] on button "Done" at bounding box center [336, 4] width 40 height 9
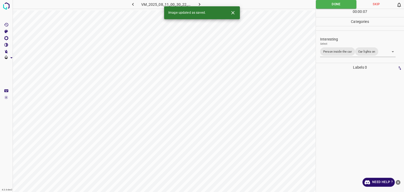
click at [197, 4] on icon "button" at bounding box center [200, 5] width 6 height 6
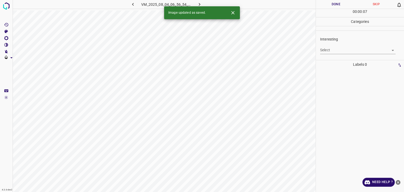
click at [339, 48] on body "4.3.6-dev2 VM_2025_08_04_06_56_54_143_01.gif Done Skip 0 00 : 00 : 07 Categorie…" at bounding box center [202, 96] width 404 height 192
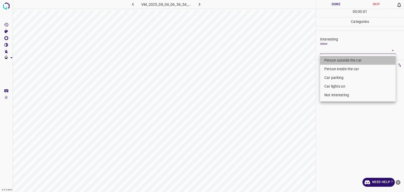
click at [347, 61] on li "Person outside the car" at bounding box center [358, 60] width 76 height 9
type input "Person outside the car"
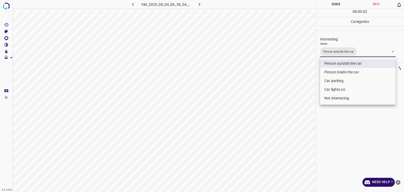
click at [339, 3] on div at bounding box center [202, 96] width 404 height 192
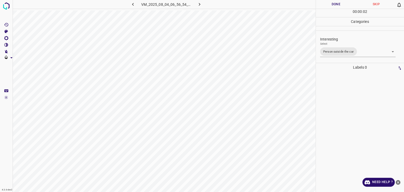
click at [339, 3] on div at bounding box center [202, 96] width 404 height 192
click at [339, 3] on button "Done" at bounding box center [336, 4] width 40 height 9
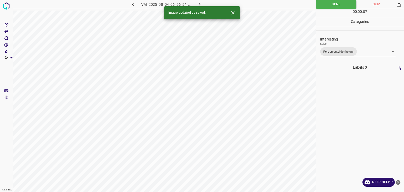
click at [200, 3] on icon "button" at bounding box center [200, 5] width 6 height 6
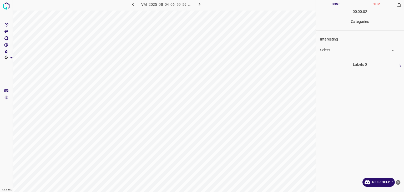
click at [334, 44] on div "Select ​" at bounding box center [358, 48] width 76 height 12
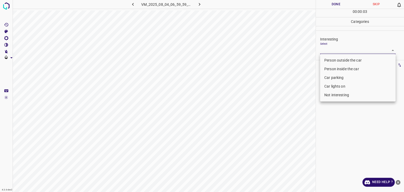
click at [334, 47] on body "4.3.6-dev2 VM_2025_08_04_06_59_59_385_06.gif Done Skip 0 00 : 00 : 03 Categorie…" at bounding box center [202, 96] width 404 height 192
click at [337, 87] on li "Car lights on" at bounding box center [358, 86] width 76 height 9
type input "Car lights on"
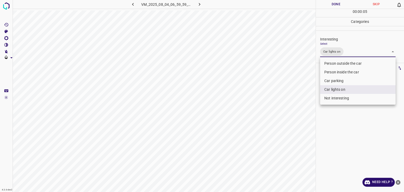
click at [336, 5] on div at bounding box center [202, 96] width 404 height 192
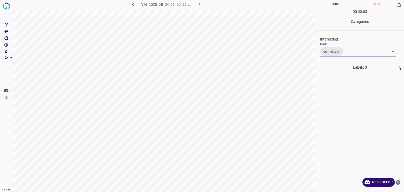
click at [336, 5] on div at bounding box center [202, 96] width 404 height 192
click at [336, 5] on button "Done" at bounding box center [336, 4] width 40 height 9
click at [202, 4] on icon "button" at bounding box center [200, 5] width 6 height 6
click at [329, 52] on body "4.3.6-dev2 VM_2025_08_11_00_32_12_308_06.gif Done Skip 0 00 : 00 : 12 Categorie…" at bounding box center [202, 96] width 404 height 192
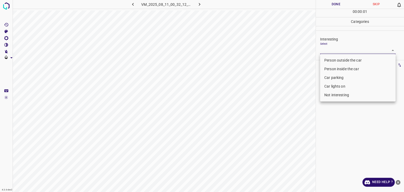
click at [331, 60] on li "Person outside the car" at bounding box center [358, 60] width 76 height 9
type input "Person outside the car"
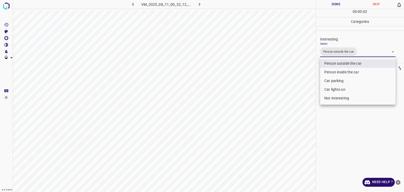
click at [325, 6] on div at bounding box center [202, 96] width 404 height 192
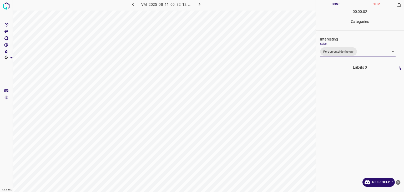
click at [325, 6] on div at bounding box center [202, 96] width 404 height 192
click at [325, 6] on button "Done" at bounding box center [336, 4] width 40 height 9
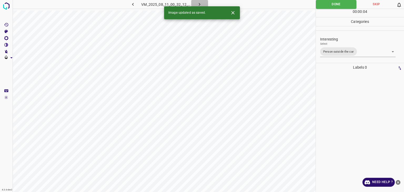
click at [202, 4] on icon "button" at bounding box center [200, 5] width 6 height 6
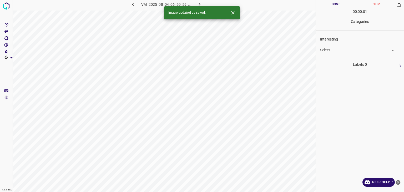
click at [346, 50] on body "4.3.6-dev2 VM_2025_08_04_06_59_59_385_07.gif Done Skip 0 00 : 00 : 01 Categorie…" at bounding box center [202, 96] width 404 height 192
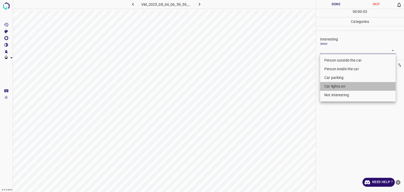
click at [342, 85] on li "Car lights on" at bounding box center [358, 86] width 76 height 9
type input "Car lights on"
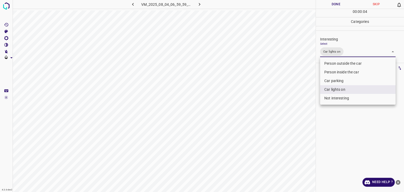
click at [331, 3] on div at bounding box center [202, 96] width 404 height 192
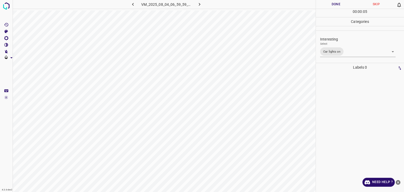
click at [331, 3] on button "Done" at bounding box center [336, 4] width 40 height 9
click at [330, 2] on button "Done" at bounding box center [336, 4] width 40 height 9
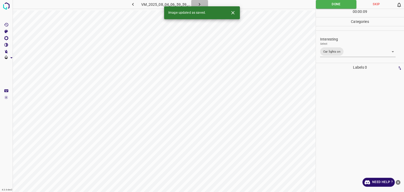
click at [200, 2] on icon "button" at bounding box center [200, 5] width 6 height 6
click at [233, 14] on icon "Close" at bounding box center [233, 13] width 6 height 6
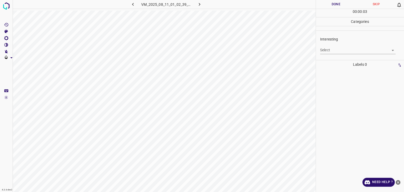
click at [329, 49] on body "4.3.6-dev2 VM_2025_08_11_01_02_39_105_02.gif Done Skip 0 00 : 00 : 03 Categorie…" at bounding box center [202, 96] width 404 height 192
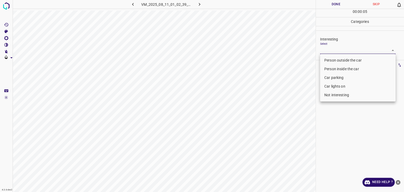
click at [337, 79] on li "Car parking" at bounding box center [358, 77] width 76 height 9
type input "Car parking"
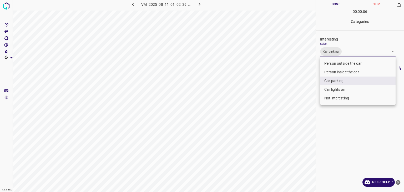
click at [333, 5] on div at bounding box center [202, 96] width 404 height 192
click at [333, 5] on div "Person outside the car Person inside the car Car parking Car lights on Not inte…" at bounding box center [202, 96] width 404 height 192
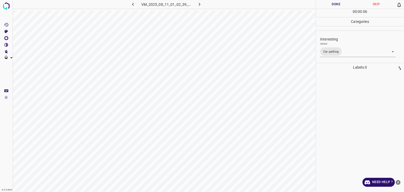
click at [333, 5] on button "Done" at bounding box center [336, 4] width 40 height 9
click at [199, 3] on icon "button" at bounding box center [200, 5] width 6 height 6
click at [326, 50] on body "4.3.6-dev2 VM_2025_08_04_07_01_13_182_13.gif Done Skip 0 00 : 00 : 02 Categorie…" at bounding box center [202, 96] width 404 height 192
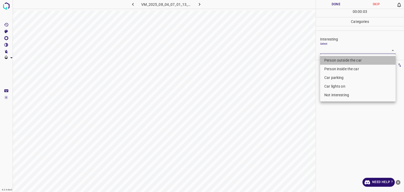
click at [328, 60] on li "Person outside the car" at bounding box center [358, 60] width 76 height 9
type input "Person outside the car"
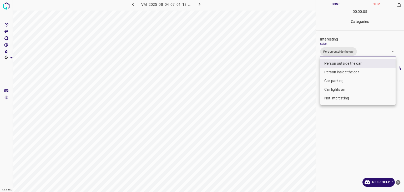
click at [332, 3] on div at bounding box center [202, 96] width 404 height 192
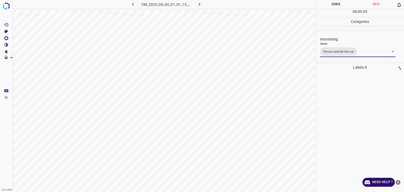
click at [332, 3] on div "Person outside the car Person inside the car Car parking Car lights on Not inte…" at bounding box center [202, 96] width 404 height 192
click at [332, 2] on button "Done" at bounding box center [336, 4] width 40 height 9
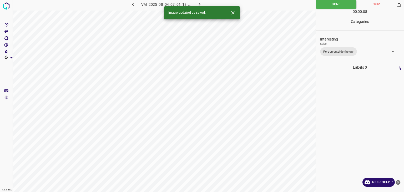
click at [200, 4] on icon "button" at bounding box center [200, 5] width 6 height 6
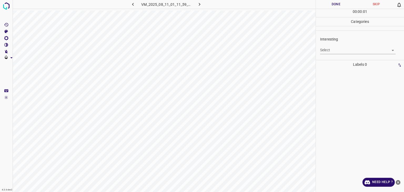
click at [348, 45] on div "Select ​" at bounding box center [358, 48] width 76 height 12
click at [349, 51] on body "4.3.6-dev2 VM_2025_08_11_01_11_59_898_05.gif Done Skip 0 00 : 00 : 02 Categorie…" at bounding box center [202, 96] width 404 height 192
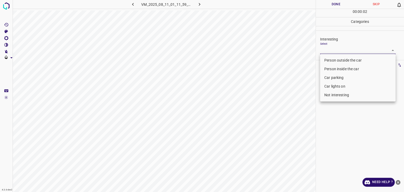
click at [352, 59] on li "Person outside the car" at bounding box center [358, 60] width 76 height 9
type input "Person outside the car"
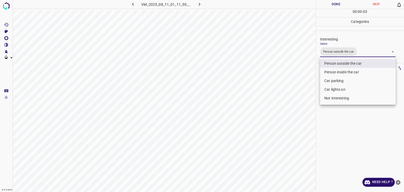
click at [330, 8] on div at bounding box center [202, 96] width 404 height 192
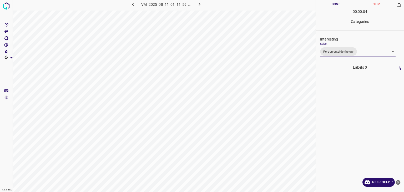
click at [330, 8] on div "Person outside the car Person inside the car Car parking Car lights on Not inte…" at bounding box center [202, 96] width 404 height 192
click at [330, 8] on button "Done" at bounding box center [336, 4] width 40 height 9
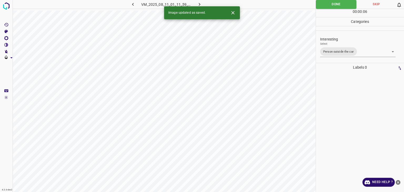
click at [197, 4] on icon "button" at bounding box center [200, 5] width 6 height 6
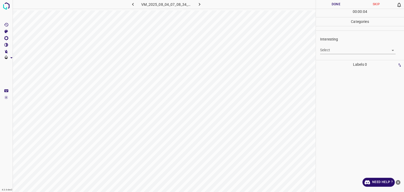
click at [334, 52] on body "4.3.6-dev2 VM_2025_08_04_07_08_34_166_03.gif Done Skip 0 00 : 00 : 04 Categorie…" at bounding box center [202, 96] width 404 height 192
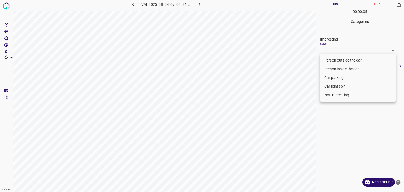
click at [332, 98] on li "Not interesting" at bounding box center [358, 95] width 76 height 9
type input "Not interesting"
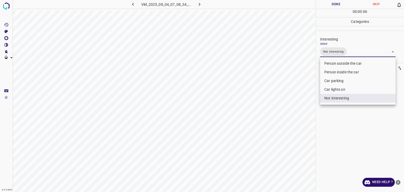
click at [321, 3] on div at bounding box center [202, 96] width 404 height 192
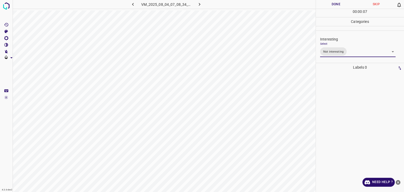
click at [323, 4] on div "Person outside the car Person inside the car Car parking Car lights on Not inte…" at bounding box center [202, 96] width 404 height 192
click at [323, 5] on button "Done" at bounding box center [336, 4] width 40 height 9
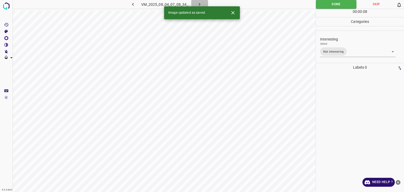
click at [201, 2] on icon "button" at bounding box center [200, 5] width 6 height 6
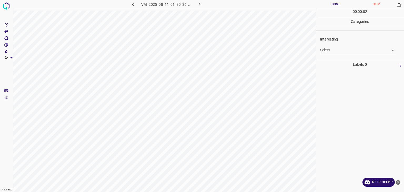
click at [326, 53] on body "4.3.6-dev2 VM_2025_08_11_01_30_36_480_10.gif Done Skip 0 00 : 00 : 02 Categorie…" at bounding box center [202, 96] width 404 height 192
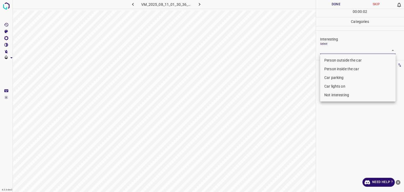
click at [329, 89] on li "Car lights on" at bounding box center [358, 86] width 76 height 9
type input "Car lights on"
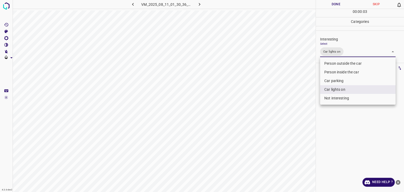
click at [324, 1] on div at bounding box center [202, 96] width 404 height 192
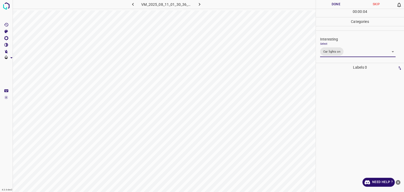
click at [325, 3] on div "Person outside the car Person inside the car Car parking Car lights on Not inte…" at bounding box center [202, 96] width 404 height 192
click at [325, 3] on button "Done" at bounding box center [336, 4] width 40 height 9
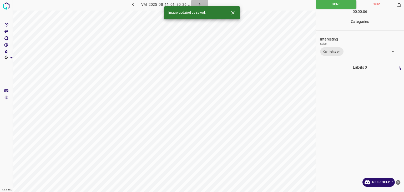
click at [199, 4] on icon "button" at bounding box center [200, 5] width 6 height 6
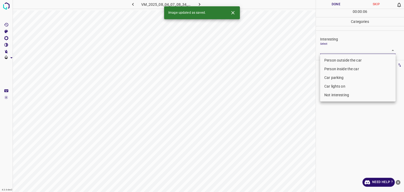
click at [323, 51] on body "4.3.6-dev2 VM_2025_08_04_07_08_34_166_04.gif Done Skip 0 00 : 00 : 06 Categorie…" at bounding box center [202, 96] width 404 height 192
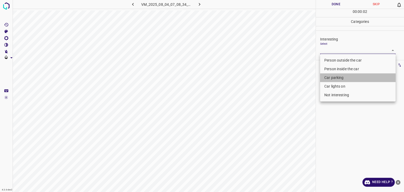
click at [334, 81] on li "Car parking" at bounding box center [358, 77] width 76 height 9
type input "Car parking"
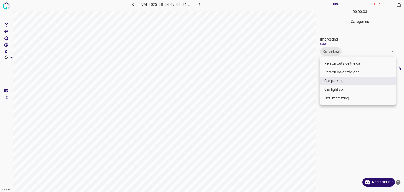
click at [337, 6] on div at bounding box center [202, 96] width 404 height 192
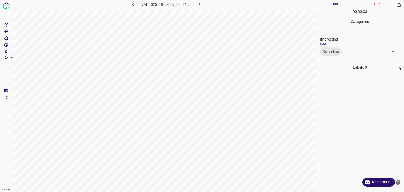
click at [337, 6] on button "Done" at bounding box center [336, 4] width 40 height 9
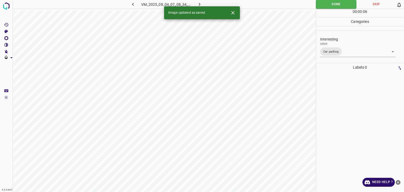
click at [201, 2] on icon "button" at bounding box center [200, 5] width 6 height 6
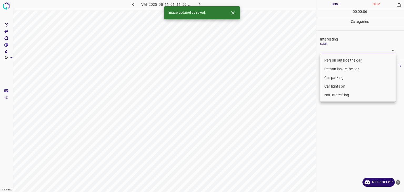
click at [344, 49] on body "4.3.6-dev2 VM_2025_08_11_01_11_59_898_04.gif Done Skip 0 00 : 00 : 06 Categorie…" at bounding box center [202, 96] width 404 height 192
click at [341, 59] on li "Person outside the car" at bounding box center [358, 60] width 76 height 9
type input "Person outside the car"
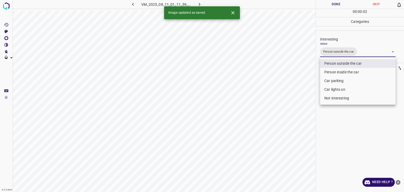
click at [332, 6] on div at bounding box center [202, 96] width 404 height 192
click at [332, 6] on div "Person outside the car Person inside the car Car parking Car lights on Not inte…" at bounding box center [202, 96] width 404 height 192
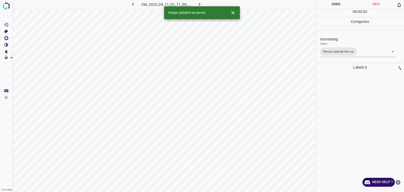
click at [332, 6] on button "Done" at bounding box center [336, 4] width 40 height 9
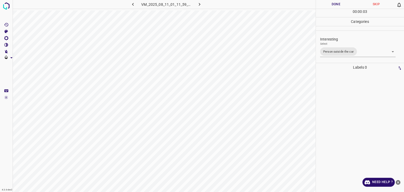
click at [332, 6] on button "Done" at bounding box center [336, 4] width 40 height 9
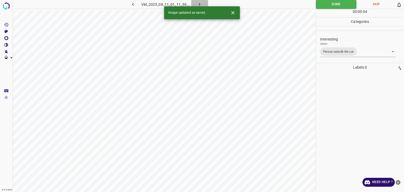
click at [199, 4] on icon "button" at bounding box center [200, 5] width 6 height 6
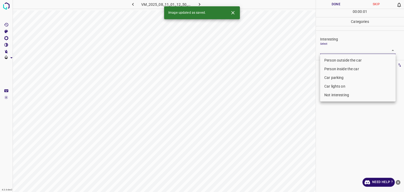
click at [330, 53] on body "4.3.6-dev2 VM_2025_08_11_01_12_50_162_09.gif Done Skip 0 00 : 00 : 01 Categorie…" at bounding box center [202, 96] width 404 height 192
click at [333, 58] on li "Person outside the car" at bounding box center [358, 60] width 76 height 9
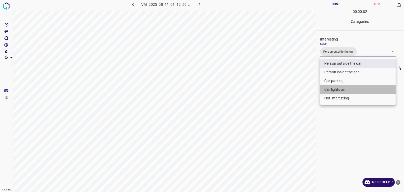
click at [333, 90] on li "Car lights on" at bounding box center [358, 89] width 76 height 9
type input "Person outside the car,Car lights on"
click at [332, 4] on div at bounding box center [202, 96] width 404 height 192
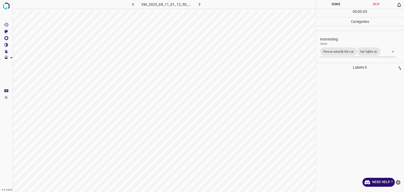
click at [332, 4] on div at bounding box center [202, 96] width 404 height 192
click at [332, 4] on button "Done" at bounding box center [336, 4] width 40 height 9
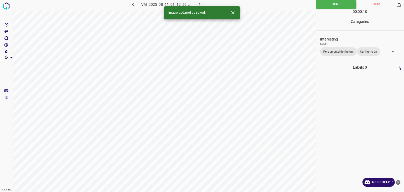
click at [198, 3] on icon "button" at bounding box center [200, 5] width 6 height 6
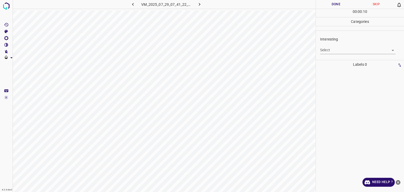
click at [339, 50] on body "4.3.6-dev2 VM_2025_07_29_07_41_22_747_02.gif Done Skip 0 00 : 00 : 10 Categorie…" at bounding box center [202, 96] width 404 height 192
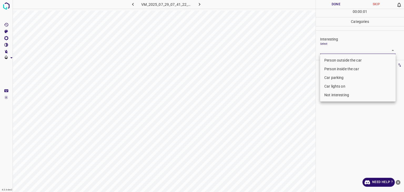
click at [333, 62] on li "Person outside the car" at bounding box center [358, 60] width 76 height 9
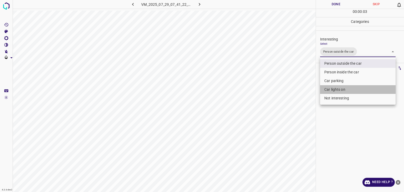
click at [336, 89] on li "Car lights on" at bounding box center [358, 89] width 76 height 9
type input "Person outside the car,Car lights on"
click at [329, 6] on div at bounding box center [202, 96] width 404 height 192
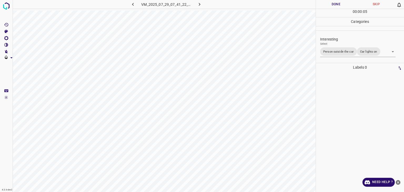
click at [329, 6] on div at bounding box center [202, 96] width 404 height 192
click at [329, 6] on button "Done" at bounding box center [336, 4] width 40 height 9
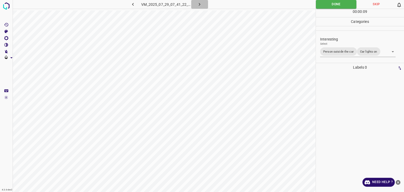
click at [200, 3] on icon "button" at bounding box center [200, 5] width 6 height 6
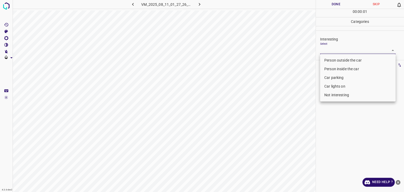
click at [330, 50] on body "4.3.6-dev2 VM_2025_08_11_01_27_26_639_00.gif Done Skip 0 00 : 00 : 01 Categorie…" at bounding box center [202, 96] width 404 height 192
click at [331, 60] on li "Person outside the car" at bounding box center [358, 60] width 76 height 9
type input "Person outside the car"
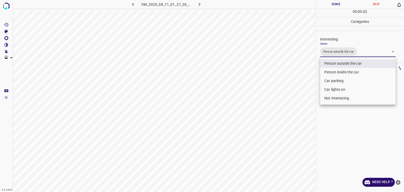
click at [336, 3] on div at bounding box center [202, 96] width 404 height 192
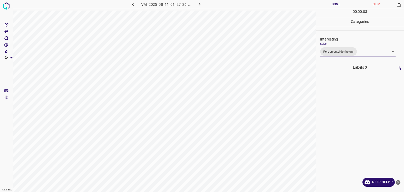
click at [336, 3] on div at bounding box center [202, 96] width 404 height 192
click at [335, 3] on button "Done" at bounding box center [336, 4] width 40 height 9
click at [335, 4] on button "Done" at bounding box center [336, 4] width 40 height 9
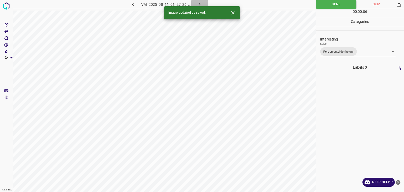
click at [199, 3] on icon "button" at bounding box center [200, 4] width 2 height 3
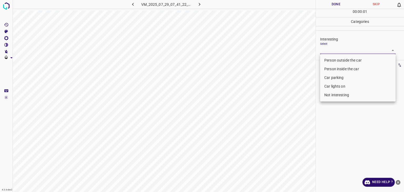
click at [328, 52] on body "4.3.6-dev2 VM_2025_07_29_07_41_22_747_00.gif Done Skip 0 00 : 00 : 01 Categorie…" at bounding box center [202, 96] width 404 height 192
click at [337, 70] on li "Person inside the car" at bounding box center [358, 69] width 76 height 9
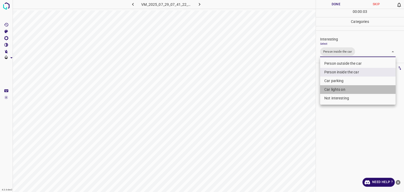
click at [336, 88] on li "Car lights on" at bounding box center [358, 89] width 76 height 9
type input "Person inside the car,Car lights on"
click at [326, 4] on div at bounding box center [202, 96] width 404 height 192
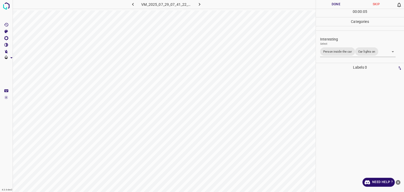
click at [326, 4] on button "Done" at bounding box center [336, 4] width 40 height 9
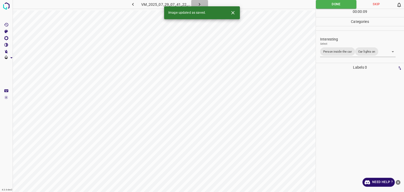
click at [200, 3] on icon "button" at bounding box center [200, 5] width 6 height 6
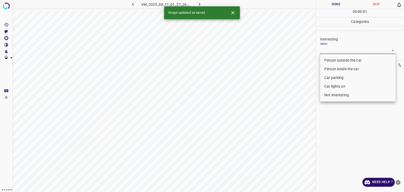
click at [335, 52] on body "4.3.6-dev2 VM_2025_08_11_01_27_26_639_05.gif Done Skip 0 00 : 00 : 01 Categorie…" at bounding box center [202, 96] width 404 height 192
click at [337, 59] on li "Person outside the car" at bounding box center [358, 60] width 76 height 9
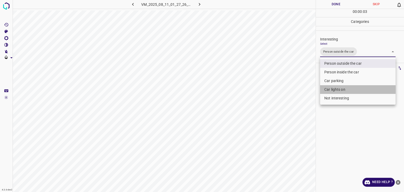
click at [336, 91] on li "Car lights on" at bounding box center [358, 89] width 76 height 9
type input "Person outside the car,Car lights on"
click at [335, 4] on div at bounding box center [202, 96] width 404 height 192
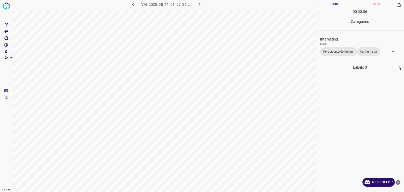
click at [335, 4] on div at bounding box center [202, 96] width 404 height 192
click at [335, 4] on button "Done" at bounding box center [336, 4] width 40 height 9
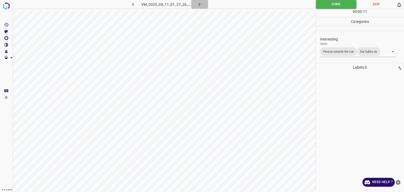
click at [200, 1] on button "button" at bounding box center [199, 4] width 17 height 9
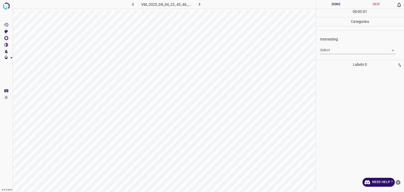
click at [332, 48] on body "4.3.6-dev2 VM_2025_08_04_23_43_46_619_01.gif Done Skip 0 00 : 00 : 01 Categorie…" at bounding box center [202, 96] width 404 height 192
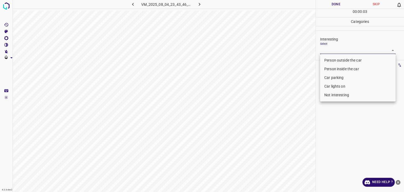
click at [330, 57] on li "Person outside the car" at bounding box center [358, 60] width 76 height 9
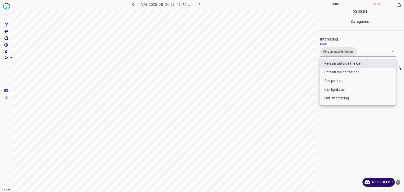
click at [330, 3] on div at bounding box center [202, 96] width 404 height 192
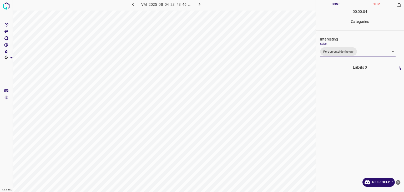
click at [330, 3] on div at bounding box center [202, 96] width 404 height 192
click at [330, 3] on button "Done" at bounding box center [336, 4] width 40 height 9
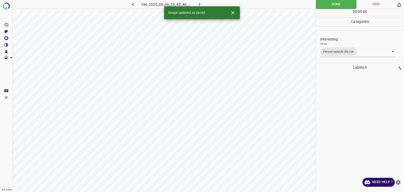
click at [359, 52] on body "4.3.6-dev2 VM_2025_08_04_23_43_46_619_01.gif Done Skip 0 00 : 00 : 06 Categorie…" at bounding box center [202, 96] width 404 height 192
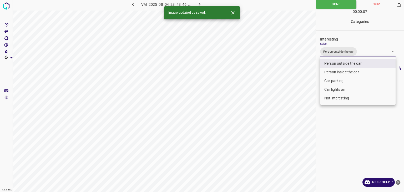
click at [344, 91] on li "Car lights on" at bounding box center [358, 89] width 76 height 9
type input "Person outside the car,Car lights on"
click at [339, 5] on div at bounding box center [202, 96] width 404 height 192
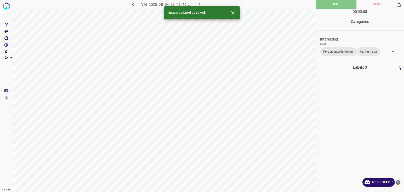
click at [339, 5] on button "Done" at bounding box center [336, 4] width 41 height 9
click at [197, 2] on icon "button" at bounding box center [200, 5] width 6 height 6
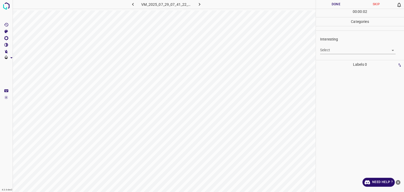
click at [339, 50] on body "4.3.6-dev2 VM_2025_07_29_07_41_22_747_07.gif Done Skip 0 00 : 00 : 02 Categorie…" at bounding box center [202, 96] width 404 height 192
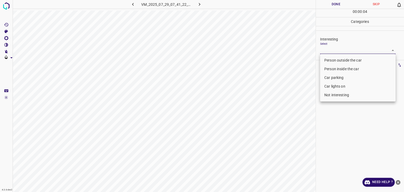
click at [333, 60] on li "Person outside the car" at bounding box center [358, 60] width 76 height 9
type input "Person outside the car"
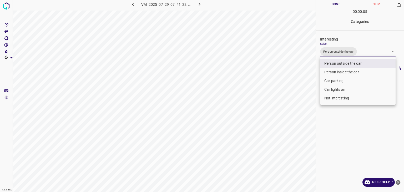
click at [325, 5] on div at bounding box center [202, 96] width 404 height 192
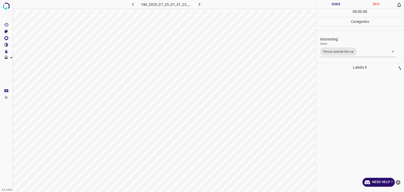
click at [327, 6] on div at bounding box center [202, 96] width 404 height 192
click at [327, 6] on button "Done" at bounding box center [336, 4] width 40 height 9
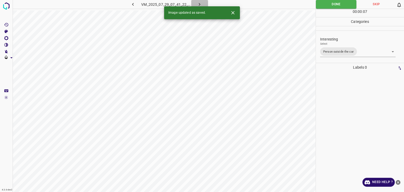
click at [201, 3] on icon "button" at bounding box center [200, 5] width 6 height 6
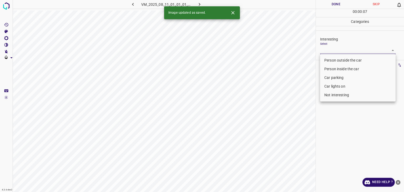
click at [343, 49] on body "4.3.6-dev2 VM_2025_08_11_01_01_01_705_05.gif Done Skip 0 00 : 00 : 07 Categorie…" at bounding box center [202, 96] width 404 height 192
click at [333, 61] on li "Person outside the car" at bounding box center [358, 60] width 76 height 9
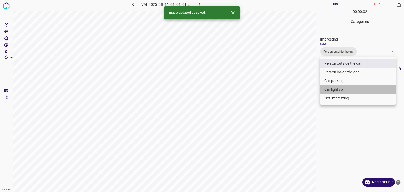
click at [340, 89] on li "Car lights on" at bounding box center [358, 89] width 76 height 9
type input "Person outside the car,Car lights on"
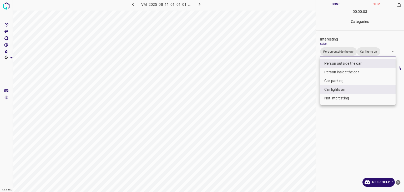
click at [336, 5] on div at bounding box center [202, 96] width 404 height 192
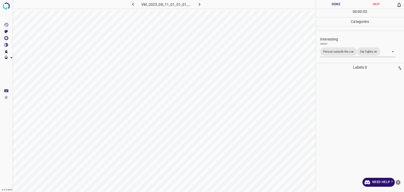
click at [336, 5] on button "Done" at bounding box center [336, 4] width 40 height 9
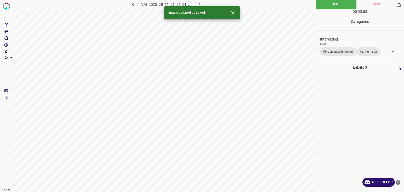
click at [201, 2] on icon "button" at bounding box center [200, 5] width 6 height 6
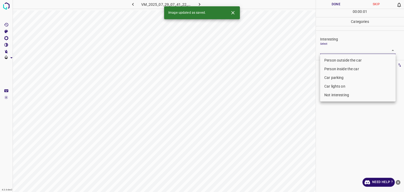
click at [330, 47] on body "4.3.6-dev2 VM_2025_07_29_07_41_22_747_06.gif Done Skip 0 00 : 00 : 01 Categorie…" at bounding box center [202, 96] width 404 height 192
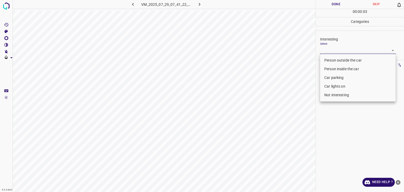
click at [338, 60] on li "Person outside the car" at bounding box center [358, 60] width 76 height 9
type input "Person outside the car"
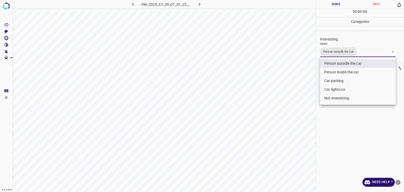
click at [333, 4] on div at bounding box center [202, 96] width 404 height 192
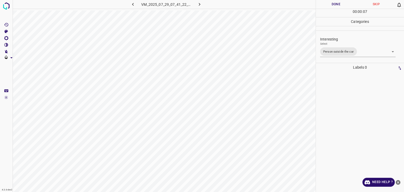
click at [333, 4] on button "Done" at bounding box center [336, 4] width 40 height 9
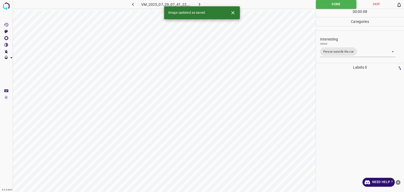
click at [199, 2] on icon "button" at bounding box center [200, 5] width 6 height 6
click at [232, 13] on icon "Close" at bounding box center [233, 13] width 6 height 6
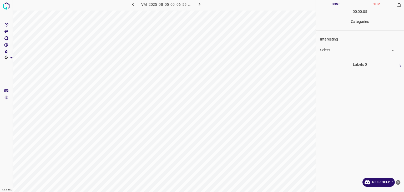
click at [344, 51] on body "4.3.6-dev2 VM_2025_08_05_00_06_55_510_05.gif Done Skip 0 00 : 00 : 05 Categorie…" at bounding box center [202, 96] width 404 height 192
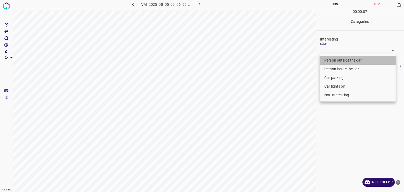
click at [335, 59] on li "Person outside the car" at bounding box center [358, 60] width 76 height 9
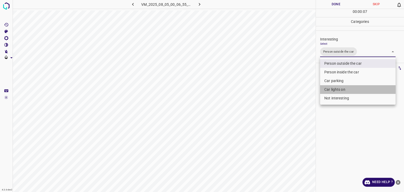
click at [342, 87] on li "Car lights on" at bounding box center [358, 89] width 76 height 9
type input "Person outside the car,Car lights on"
click at [319, 6] on div at bounding box center [202, 96] width 404 height 192
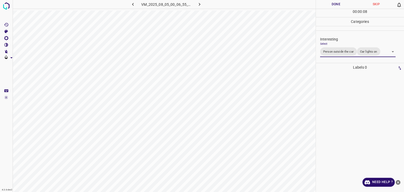
click at [319, 6] on div at bounding box center [202, 96] width 404 height 192
click at [319, 6] on button "Done" at bounding box center [336, 4] width 40 height 9
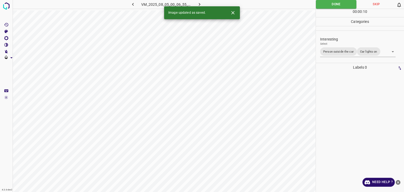
click at [201, 3] on icon "button" at bounding box center [200, 5] width 6 height 6
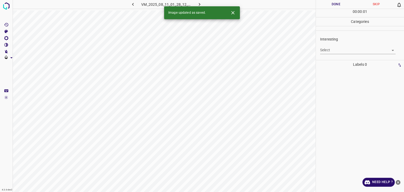
click at [327, 51] on body "4.3.6-dev2 VM_2025_08_11_01_28_12_435_07.gif Done Skip 0 00 : 00 : 01 Categorie…" at bounding box center [202, 96] width 404 height 192
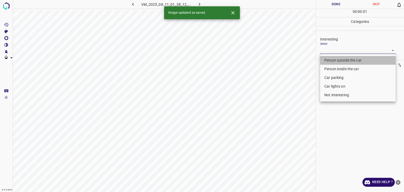
click at [331, 58] on li "Person outside the car" at bounding box center [358, 60] width 76 height 9
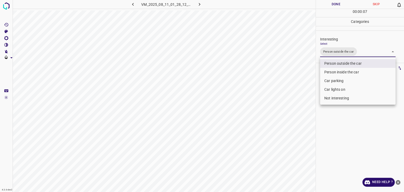
click at [346, 89] on li "Car lights on" at bounding box center [358, 89] width 76 height 9
type input "Person outside the car,Car lights on"
click at [340, 4] on div at bounding box center [202, 96] width 404 height 192
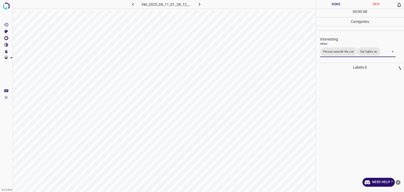
click at [340, 4] on div at bounding box center [202, 96] width 404 height 192
click at [340, 4] on button "Done" at bounding box center [336, 4] width 40 height 9
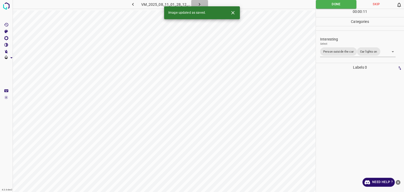
click at [198, 5] on icon "button" at bounding box center [200, 5] width 6 height 6
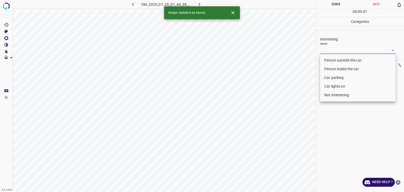
click at [330, 48] on body "4.3.6-dev2 VM_2025_07_29_07_44_38_805_01.gif Done Skip 0 00 : 00 : 01 Categorie…" at bounding box center [202, 96] width 404 height 192
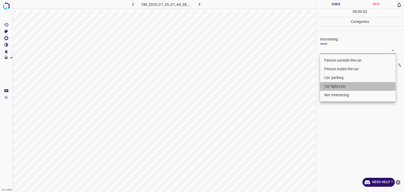
click at [340, 88] on li "Car lights on" at bounding box center [358, 86] width 76 height 9
type input "Car lights on"
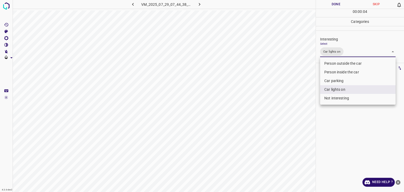
click at [333, 5] on div at bounding box center [202, 96] width 404 height 192
click at [333, 5] on div "Person outside the car Person inside the car Car parking Car lights on Not inte…" at bounding box center [202, 96] width 404 height 192
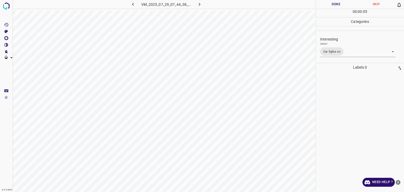
click at [333, 5] on button "Done" at bounding box center [336, 4] width 40 height 9
click at [327, 4] on button "Done" at bounding box center [336, 4] width 40 height 9
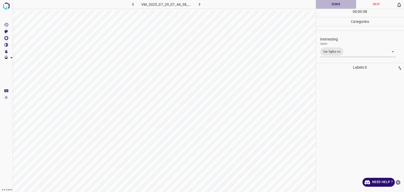
click at [327, 4] on button "Done" at bounding box center [336, 4] width 40 height 9
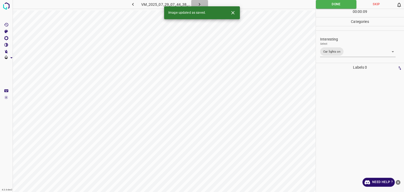
click at [199, 3] on icon "button" at bounding box center [200, 5] width 6 height 6
click at [199, 3] on div "VM_2025_07_29_07_44_38_805_01.gif" at bounding box center [167, 4] width 100 height 9
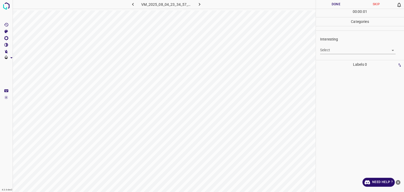
click at [342, 52] on body "4.3.6-dev2 VM_2025_08_04_23_34_57_623_05.gif Done Skip 0 00 : 00 : 01 Categorie…" at bounding box center [202, 96] width 404 height 192
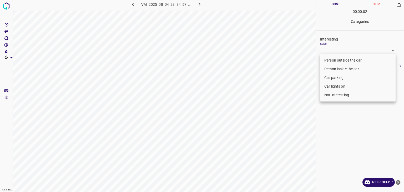
click at [342, 58] on li "Person outside the car" at bounding box center [358, 60] width 76 height 9
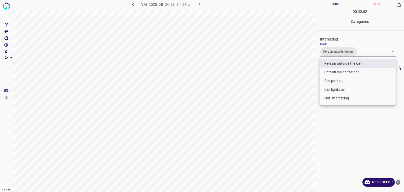
click at [349, 88] on li "Car lights on" at bounding box center [358, 89] width 76 height 9
type input "Person outside the car,Car lights on"
click at [336, 8] on div at bounding box center [202, 96] width 404 height 192
click at [336, 7] on div "Person outside the car Person inside the car Car parking Car lights on Not inte…" at bounding box center [202, 96] width 404 height 192
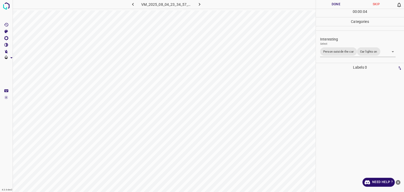
click at [336, 7] on button "Done" at bounding box center [336, 4] width 40 height 9
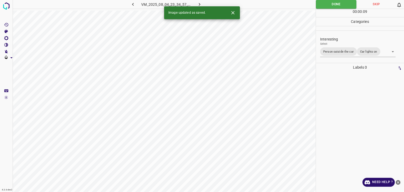
click at [200, 2] on icon "button" at bounding box center [200, 5] width 6 height 6
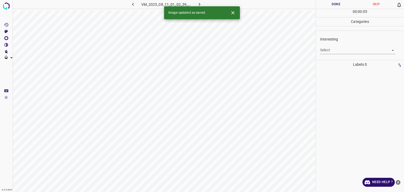
click at [234, 12] on icon "Close" at bounding box center [232, 12] width 3 height 3
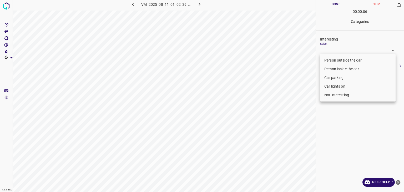
click at [341, 50] on body "4.3.6-dev2 VM_2025_08_11_01_02_39_105_06.gif Done Skip 0 00 : 00 : 06 Categorie…" at bounding box center [202, 96] width 404 height 192
click at [329, 60] on li "Person outside the car" at bounding box center [358, 60] width 76 height 9
type input "Person outside the car"
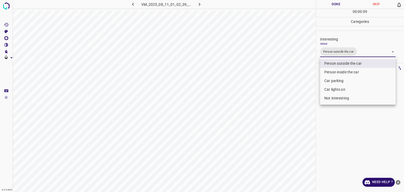
click at [323, 3] on div at bounding box center [202, 96] width 404 height 192
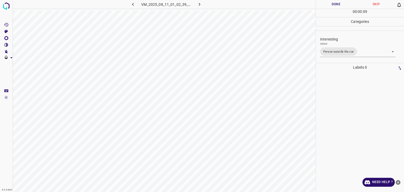
click at [323, 3] on button "Done" at bounding box center [336, 4] width 40 height 9
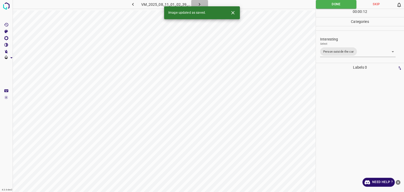
click at [200, 3] on icon "button" at bounding box center [200, 5] width 6 height 6
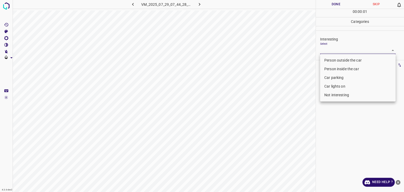
click at [330, 51] on body "4.3.6-dev2 VM_2025_07_29_07_44_28_676_04.gif Done Skip 0 00 : 00 : 01 Categorie…" at bounding box center [202, 96] width 404 height 192
click at [326, 59] on li "Person outside the car" at bounding box center [358, 60] width 76 height 9
type input "Person outside the car"
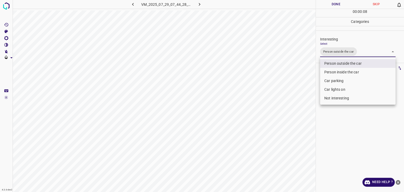
click at [332, 4] on div at bounding box center [202, 96] width 404 height 192
click at [332, 4] on div "Person outside the car Person inside the car Car parking Car lights on Not inte…" at bounding box center [202, 96] width 404 height 192
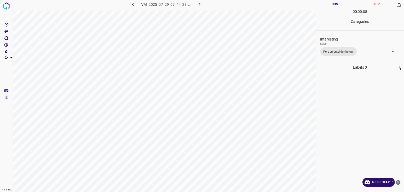
click at [332, 4] on button "Done" at bounding box center [336, 4] width 40 height 9
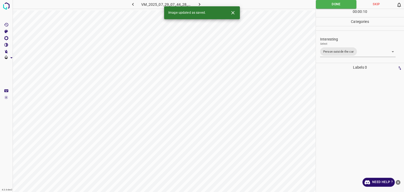
click at [201, 5] on icon "button" at bounding box center [200, 5] width 6 height 6
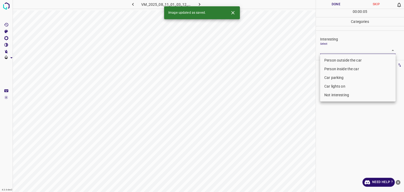
click at [336, 52] on body "4.3.6-dev2 VM_2025_08_11_01_03_12_634_03.gif Done Skip 0 00 : 00 : 05 Categorie…" at bounding box center [202, 96] width 404 height 192
click at [337, 62] on li "Person outside the car" at bounding box center [358, 60] width 76 height 9
type input "Person outside the car"
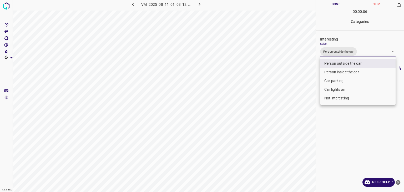
click at [338, 5] on div at bounding box center [202, 96] width 404 height 192
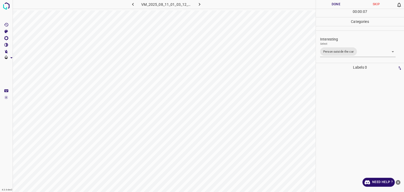
click at [339, 6] on div at bounding box center [202, 96] width 404 height 192
click at [339, 6] on button "Done" at bounding box center [336, 4] width 40 height 9
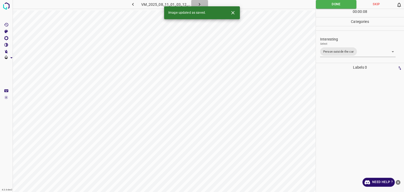
click at [200, 4] on icon "button" at bounding box center [200, 4] width 2 height 3
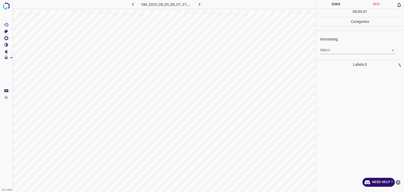
click at [349, 53] on body "4.3.6-dev2 VM_2025_08_05_00_07_37_994_02.gif Done Skip 0 00 : 00 : 01 Categorie…" at bounding box center [202, 96] width 404 height 192
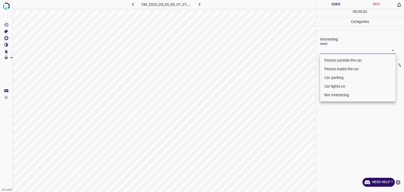
click at [329, 60] on li "Person outside the car" at bounding box center [358, 60] width 76 height 9
type input "Person outside the car"
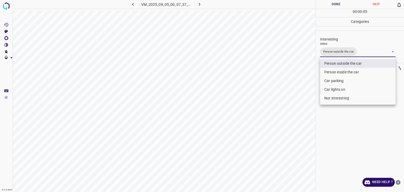
click at [330, 4] on div at bounding box center [202, 96] width 404 height 192
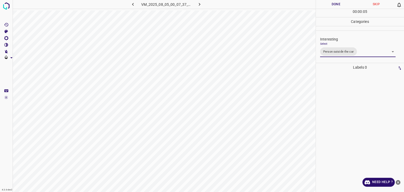
click at [330, 4] on div "Person outside the car Person inside the car Car parking Car lights on Not inte…" at bounding box center [202, 96] width 404 height 192
click at [330, 5] on button "Done" at bounding box center [336, 4] width 40 height 9
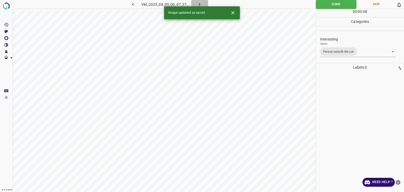
click at [198, 4] on icon "button" at bounding box center [200, 5] width 6 height 6
click at [198, 4] on div "VM_2025_08_05_00_07_37_994_02.gif" at bounding box center [167, 4] width 100 height 9
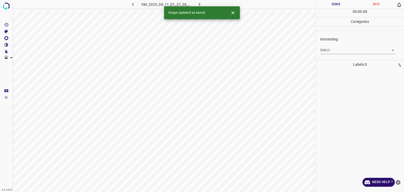
click at [235, 16] on button "Close" at bounding box center [233, 13] width 10 height 10
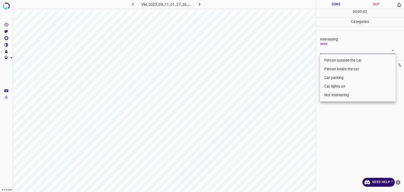
click at [347, 49] on body "4.3.6-dev2 VM_2025_08_11_01_27_26_639_08.gif Done Skip 0 00 : 00 : 02 Categorie…" at bounding box center [202, 96] width 404 height 192
click at [345, 70] on li "Person inside the car" at bounding box center [358, 69] width 76 height 9
type input "Person inside the car"
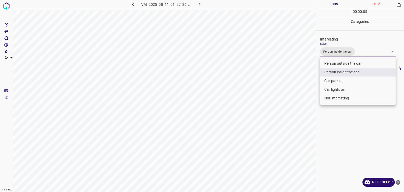
click at [325, 2] on div at bounding box center [202, 96] width 404 height 192
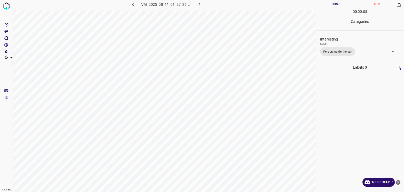
click at [326, 3] on div at bounding box center [202, 96] width 404 height 192
click at [327, 3] on button "Done" at bounding box center [336, 4] width 40 height 9
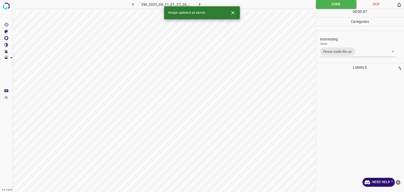
click at [203, 2] on button "button" at bounding box center [199, 4] width 17 height 9
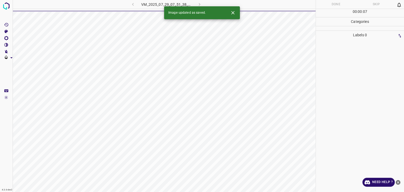
click at [232, 15] on icon "Close" at bounding box center [233, 13] width 6 height 6
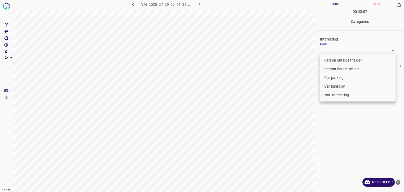
click at [329, 51] on body "4.3.6-dev2 VM_2025_07_29_07_51_38_720_02.gif Done Skip 0 00 : 00 : 07 Categorie…" at bounding box center [202, 96] width 404 height 192
click at [336, 59] on li "Person outside the car" at bounding box center [358, 60] width 76 height 9
type input "Person outside the car"
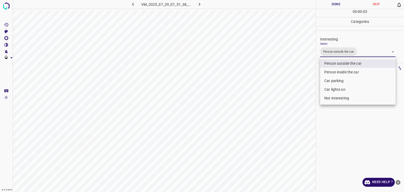
click at [330, 6] on div at bounding box center [202, 96] width 404 height 192
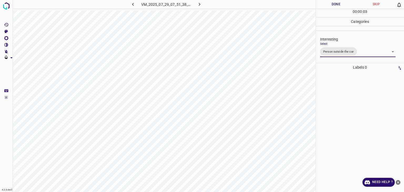
click at [330, 6] on div at bounding box center [202, 96] width 404 height 192
click at [330, 6] on button "Done" at bounding box center [336, 4] width 40 height 9
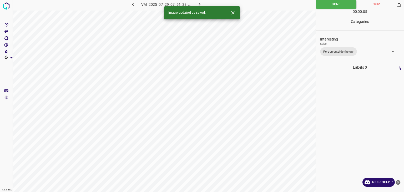
click at [200, 4] on icon "button" at bounding box center [200, 4] width 2 height 3
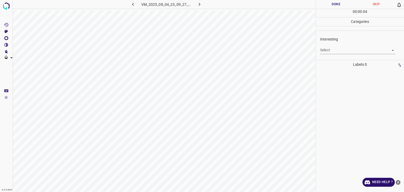
click at [337, 49] on body "4.3.6-dev2 VM_2025_08_04_23_09_27_284_08.gif Done Skip 0 00 : 00 : 04 Categorie…" at bounding box center [202, 96] width 404 height 192
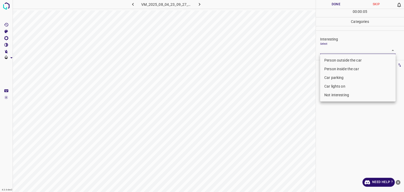
click at [340, 94] on li "Not interesting" at bounding box center [358, 95] width 76 height 9
type input "Not interesting"
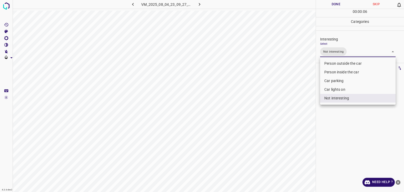
click at [329, 5] on div at bounding box center [202, 96] width 404 height 192
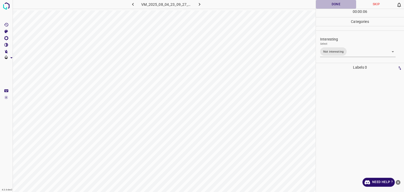
click at [329, 5] on button "Done" at bounding box center [336, 4] width 40 height 9
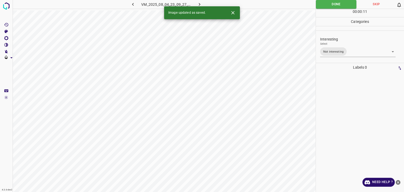
click at [202, 3] on icon "button" at bounding box center [200, 5] width 6 height 6
click at [234, 13] on icon "Close" at bounding box center [233, 13] width 6 height 6
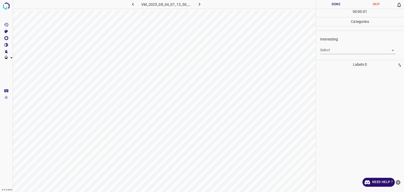
click at [337, 51] on body "4.3.6-dev2 VM_2025_08_04_07_13_50_487_01.gif Done Skip 0 00 : 00 : 01 Categorie…" at bounding box center [202, 96] width 404 height 192
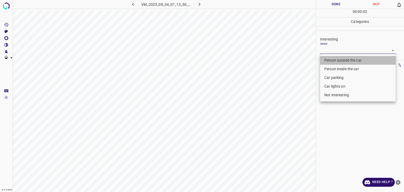
click at [340, 60] on li "Person outside the car" at bounding box center [358, 60] width 76 height 9
type input "Person outside the car"
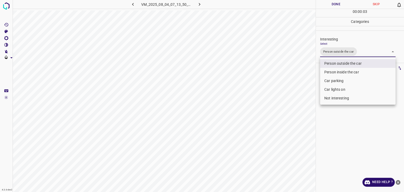
click at [332, 4] on div at bounding box center [202, 96] width 404 height 192
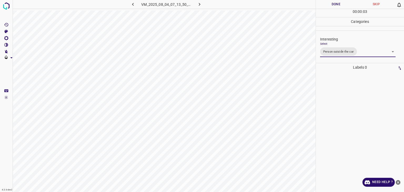
click at [332, 4] on div "Person outside the car Person inside the car Car parking Car lights on Not inte…" at bounding box center [202, 96] width 404 height 192
click at [332, 4] on button "Done" at bounding box center [336, 4] width 40 height 9
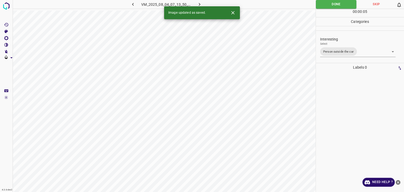
click at [203, 3] on button "button" at bounding box center [199, 4] width 17 height 9
click at [336, 55] on div "Interesting Select ​" at bounding box center [360, 45] width 88 height 25
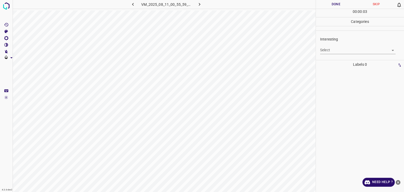
click at [336, 53] on body "4.3.6-dev2 VM_2025_08_11_00_55_59_789_02.gif Done Skip 0 00 : 00 : 03 Categorie…" at bounding box center [202, 96] width 404 height 192
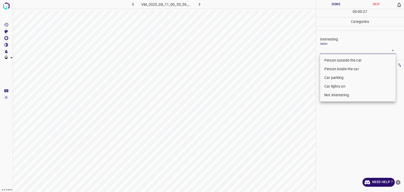
click at [338, 98] on li "Not interesting" at bounding box center [358, 95] width 76 height 9
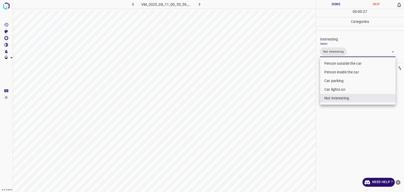
type input "Not interesting"
click at [325, 4] on div at bounding box center [202, 96] width 404 height 192
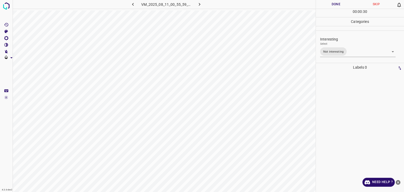
click at [325, 4] on div at bounding box center [202, 96] width 404 height 192
click at [327, 4] on button "Done" at bounding box center [336, 4] width 40 height 9
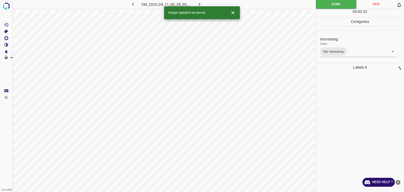
click at [201, 5] on icon "button" at bounding box center [200, 5] width 6 height 6
click at [344, 50] on body "4.3.6-dev2 VM_2025_08_04_06_05_26_384_02.gif Done Skip 0 00 : 00 : 01 Categorie…" at bounding box center [202, 96] width 404 height 192
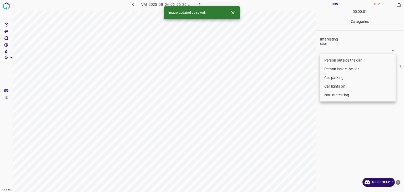
click at [344, 60] on li "Person outside the car" at bounding box center [358, 60] width 76 height 9
type input "Person outside the car"
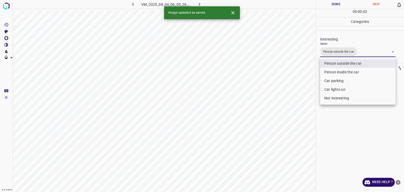
click at [232, 14] on icon "Close" at bounding box center [233, 13] width 6 height 6
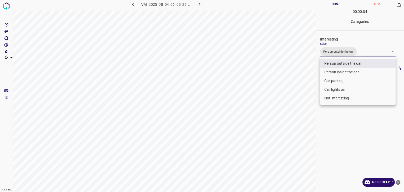
click at [347, 6] on div at bounding box center [202, 96] width 404 height 192
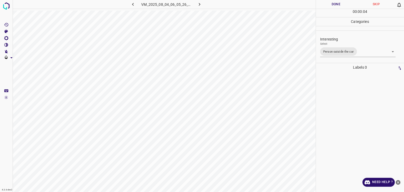
click at [347, 6] on div "Person outside the car Person inside the car Car parking Car lights on Not inte…" at bounding box center [202, 96] width 404 height 192
click at [347, 6] on button "Done" at bounding box center [336, 4] width 40 height 9
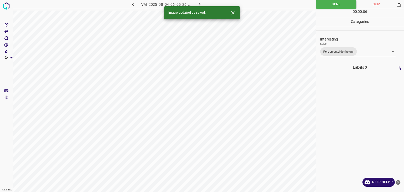
click at [201, 2] on icon "button" at bounding box center [200, 5] width 6 height 6
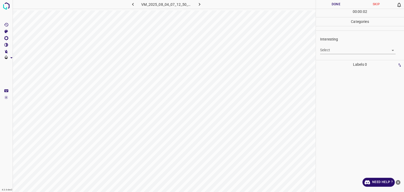
click at [330, 50] on body "4.3.6-dev2 VM_2025_08_04_07_12_50_805_04.gif Done Skip 0 00 : 00 : 02 Categorie…" at bounding box center [202, 96] width 404 height 192
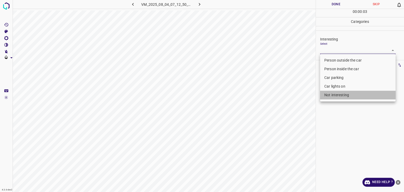
click at [335, 97] on li "Not interesting" at bounding box center [358, 95] width 76 height 9
type input "Not interesting"
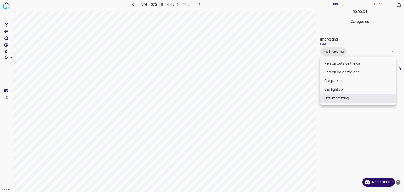
click at [328, 7] on div at bounding box center [202, 96] width 404 height 192
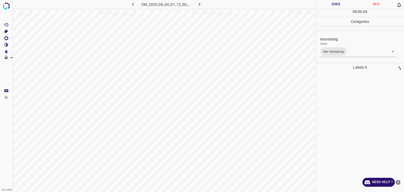
click at [328, 7] on button "Done" at bounding box center [336, 4] width 40 height 9
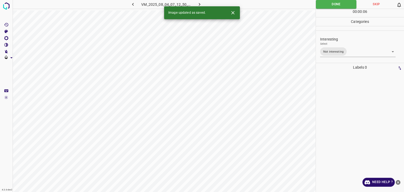
click at [202, 3] on icon "button" at bounding box center [200, 5] width 6 height 6
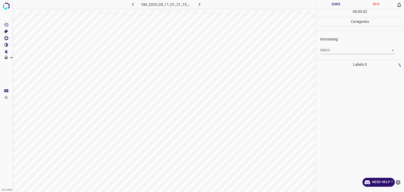
click at [332, 47] on body "4.3.6-dev2 VM_2025_08_11_01_21_15_098_06.gif Done Skip 0 00 : 00 : 02 Categorie…" at bounding box center [202, 96] width 404 height 192
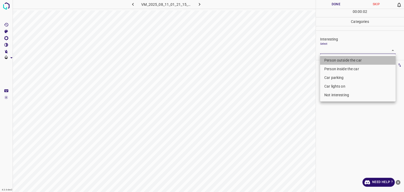
click at [334, 57] on li "Person outside the car" at bounding box center [358, 60] width 76 height 9
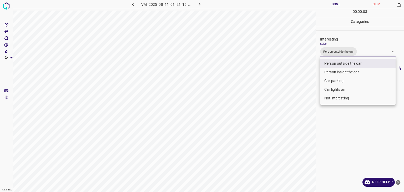
click at [334, 4] on div at bounding box center [202, 96] width 404 height 192
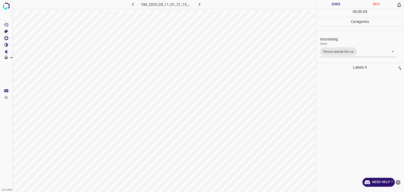
click at [334, 4] on div at bounding box center [202, 96] width 404 height 192
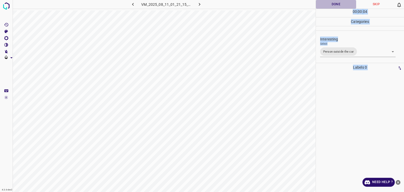
click at [334, 4] on button "Done" at bounding box center [336, 4] width 40 height 9
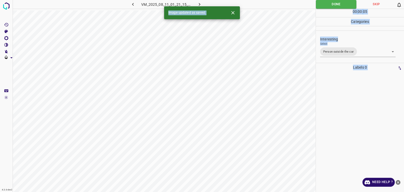
click at [356, 48] on body "4.3.6-dev2 VM_2025_08_11_01_21_15_098_06.gif Done Skip 0 00 : 00 : 05 Categorie…" at bounding box center [202, 96] width 404 height 192
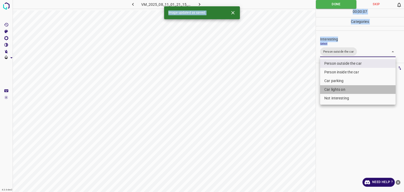
drag, startPoint x: 345, startPoint y: 92, endPoint x: 340, endPoint y: 78, distance: 14.6
click at [345, 92] on li "Car lights on" at bounding box center [358, 89] width 76 height 9
type input "Person outside the car,Car lights on"
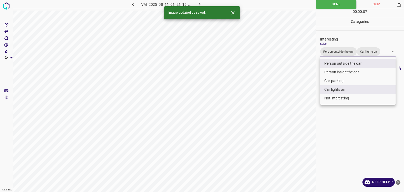
click at [345, 7] on div at bounding box center [202, 96] width 404 height 192
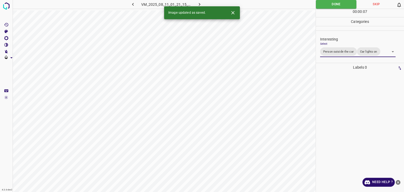
click at [345, 7] on div "Person outside the car Person inside the car Car parking Car lights on Not inte…" at bounding box center [202, 96] width 404 height 192
click at [345, 7] on button "Done" at bounding box center [336, 4] width 41 height 9
click at [203, 3] on button "button" at bounding box center [199, 4] width 17 height 9
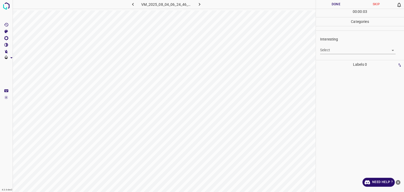
click at [328, 47] on body "4.3.6-dev2 VM_2025_08_04_06_24_46_781_12.gif Done Skip 0 00 : 00 : 03 Categorie…" at bounding box center [202, 96] width 404 height 192
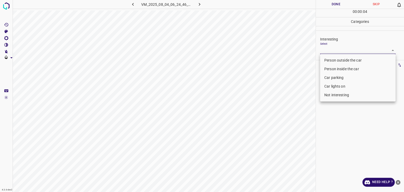
click at [352, 59] on li "Person outside the car" at bounding box center [358, 60] width 76 height 9
type input "Person outside the car"
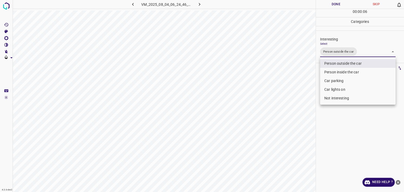
click at [326, 2] on div at bounding box center [202, 96] width 404 height 192
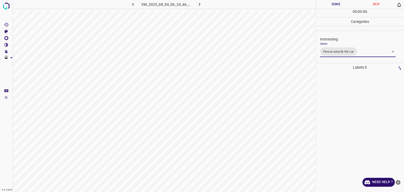
click at [328, 4] on div "Person outside the car Person inside the car Car parking Car lights on Not inte…" at bounding box center [202, 96] width 404 height 192
click at [328, 4] on button "Done" at bounding box center [336, 4] width 40 height 9
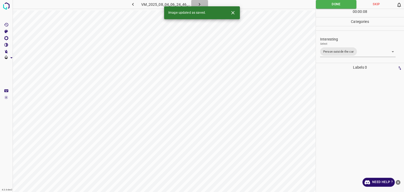
click at [204, 2] on button "button" at bounding box center [199, 4] width 17 height 9
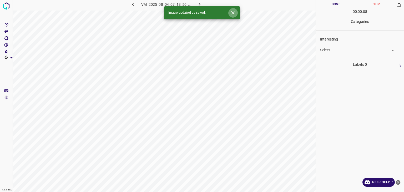
click at [235, 13] on icon "Close" at bounding box center [233, 13] width 6 height 6
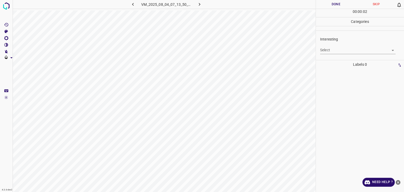
click at [335, 54] on div "Interesting Select ​" at bounding box center [360, 45] width 88 height 25
click at [340, 56] on div "Interesting Select ​" at bounding box center [360, 45] width 88 height 25
click at [341, 54] on div "Interesting Select ​" at bounding box center [360, 45] width 88 height 25
click at [338, 51] on body "4.3.6-dev2 VM_2025_08_04_07_13_50_487_03.gif Done Skip 0 00 : 00 : 04 Categorie…" at bounding box center [202, 96] width 404 height 192
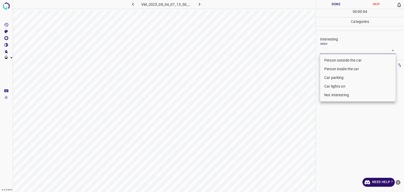
click at [339, 59] on li "Person outside the car" at bounding box center [358, 60] width 76 height 9
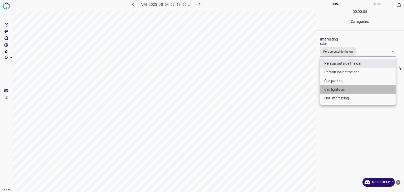
click at [340, 88] on li "Car lights on" at bounding box center [358, 89] width 76 height 9
type input "Person outside the car,Car lights on"
click at [347, 3] on div at bounding box center [202, 96] width 404 height 192
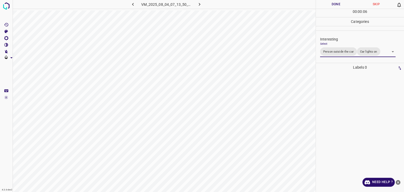
click at [346, 3] on div "Person outside the car Person inside the car Car parking Car lights on Not inte…" at bounding box center [202, 96] width 404 height 192
click at [346, 3] on button "Done" at bounding box center [336, 4] width 40 height 9
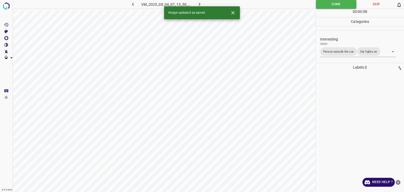
click at [201, 4] on icon "button" at bounding box center [200, 5] width 6 height 6
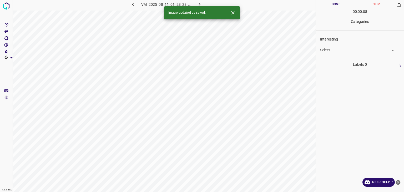
click at [324, 51] on body "4.3.6-dev2 VM_2025_08_11_01_28_23_216_00.gif Done Skip 0 00 : 00 : 08 Categorie…" at bounding box center [202, 96] width 404 height 192
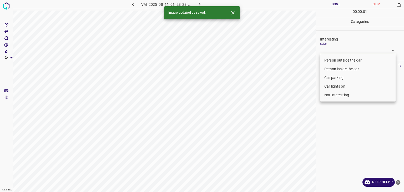
click at [330, 59] on li "Person outside the car" at bounding box center [358, 60] width 76 height 9
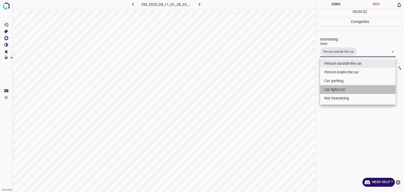
click at [333, 88] on li "Car lights on" at bounding box center [358, 89] width 76 height 9
type input "Person outside the car,Car lights on"
click at [328, 6] on div at bounding box center [202, 96] width 404 height 192
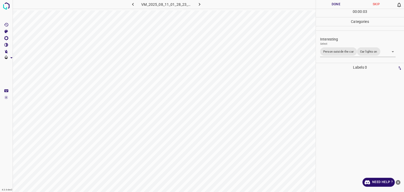
click at [328, 6] on button "Done" at bounding box center [336, 4] width 40 height 9
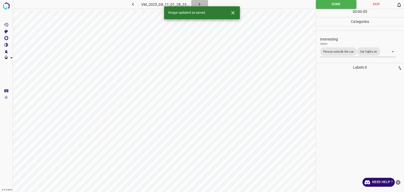
click at [199, 3] on icon "button" at bounding box center [200, 5] width 6 height 6
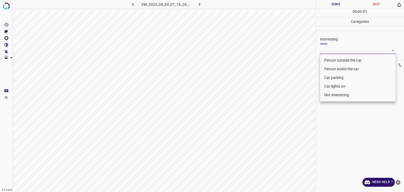
click at [343, 51] on body "4.3.6-dev2 VM_2025_08_04_07_16_26_897_09.gif Done Skip 0 00 : 00 : 01 Categorie…" at bounding box center [202, 96] width 404 height 192
click at [345, 61] on li "Person outside the car" at bounding box center [358, 60] width 76 height 9
type input "Person outside the car"
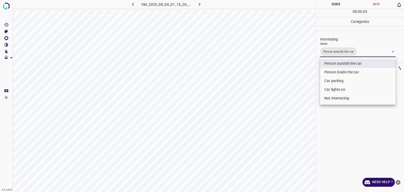
click at [335, 7] on div at bounding box center [202, 96] width 404 height 192
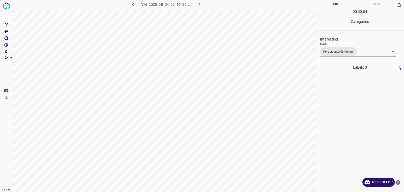
click at [335, 7] on div "Person outside the car Person inside the car Car parking Car lights on Not inte…" at bounding box center [202, 96] width 404 height 192
click at [335, 7] on button "Done" at bounding box center [336, 4] width 40 height 9
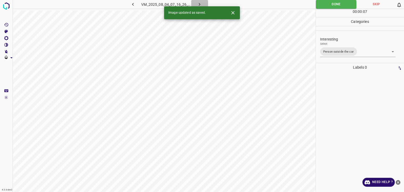
click at [199, 4] on icon "button" at bounding box center [200, 5] width 6 height 6
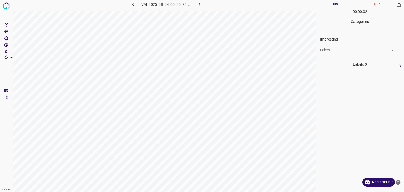
click at [344, 52] on body "4.3.6-dev2 VM_2025_08_04_05_25_25_515_10.gif Done Skip 0 00 : 00 : 02 Categorie…" at bounding box center [202, 96] width 404 height 192
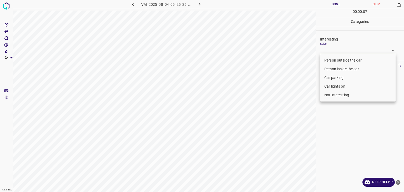
click at [338, 95] on li "Not interesting" at bounding box center [358, 95] width 76 height 9
type input "Not interesting"
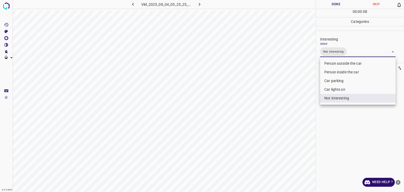
click at [338, 3] on div at bounding box center [202, 96] width 404 height 192
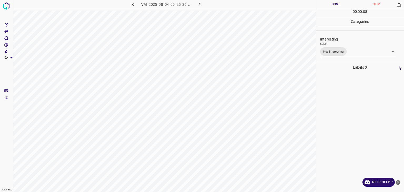
click at [338, 3] on div "Person outside the car Person inside the car Car parking Car lights on Not inte…" at bounding box center [202, 96] width 404 height 192
click at [338, 3] on button "Done" at bounding box center [336, 4] width 40 height 9
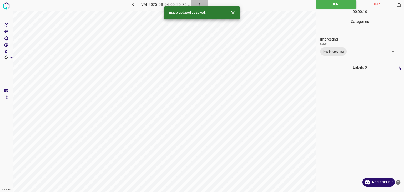
click at [198, 4] on icon "button" at bounding box center [200, 5] width 6 height 6
click at [348, 54] on body "4.3.6-dev2 VM_2025_08_11_01_50_57_589_07.gif Done Skip 0 00 : 00 : 10 Categorie…" at bounding box center [202, 96] width 404 height 192
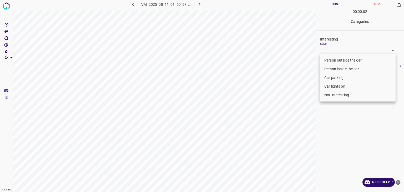
click at [346, 69] on li "Person inside the car" at bounding box center [358, 69] width 76 height 9
type input "Person inside the car"
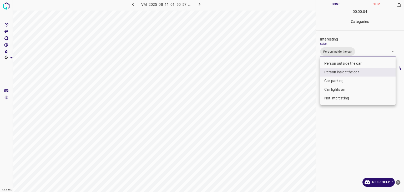
click at [342, 3] on div at bounding box center [202, 96] width 404 height 192
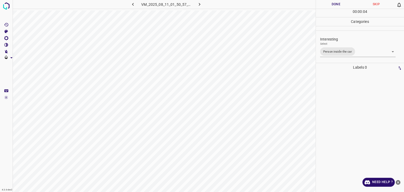
click at [342, 3] on button "Done" at bounding box center [336, 4] width 40 height 9
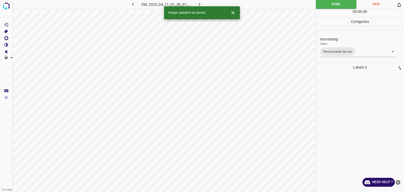
click at [200, 2] on icon "button" at bounding box center [200, 5] width 6 height 6
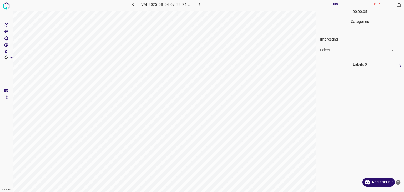
click at [334, 44] on div "Select ​" at bounding box center [358, 48] width 76 height 12
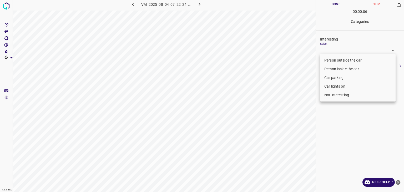
click at [336, 49] on body "4.3.6-dev2 VM_2025_08_04_07_22_24_625_08.gif Done Skip 0 00 : 00 : 06 Categorie…" at bounding box center [202, 96] width 404 height 192
click at [337, 94] on li "Not interesting" at bounding box center [358, 95] width 76 height 9
type input "Not interesting"
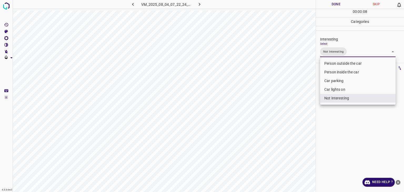
click at [332, 6] on div at bounding box center [202, 96] width 404 height 192
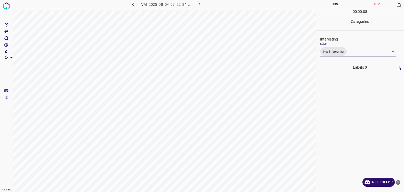
click at [332, 6] on div at bounding box center [202, 96] width 404 height 192
click at [332, 6] on button "Done" at bounding box center [336, 4] width 40 height 9
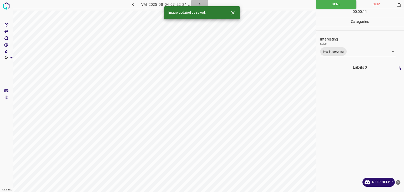
click at [202, 5] on icon "button" at bounding box center [200, 5] width 6 height 6
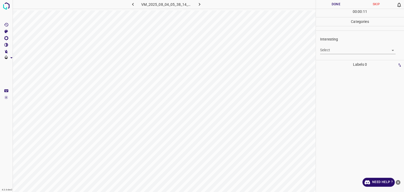
drag, startPoint x: 336, startPoint y: 55, endPoint x: 333, endPoint y: 48, distance: 7.5
click at [336, 54] on div "Interesting Select ​" at bounding box center [360, 45] width 88 height 25
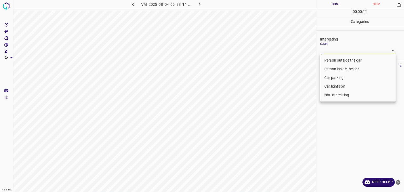
click at [333, 48] on body "4.3.6-dev2 VM_2025_08_04_05_38_14_879_03.gif Done Skip 0 00 : 00 : 11 Categorie…" at bounding box center [202, 96] width 404 height 192
click at [338, 58] on li "Person outside the car" at bounding box center [358, 60] width 76 height 9
type input "Person outside the car"
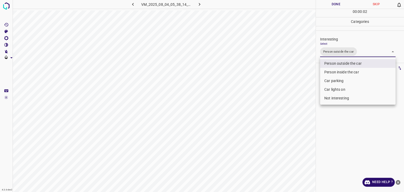
click at [341, 3] on div at bounding box center [202, 96] width 404 height 192
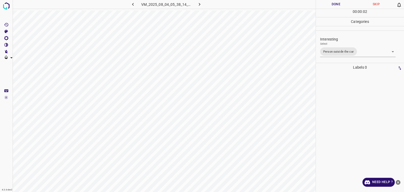
click at [341, 3] on div at bounding box center [202, 96] width 404 height 192
click at [341, 3] on button "Done" at bounding box center [336, 4] width 40 height 9
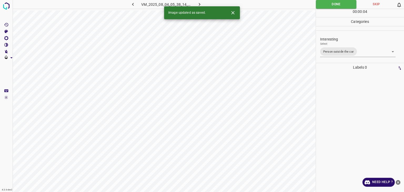
click at [203, 2] on button "button" at bounding box center [199, 4] width 17 height 9
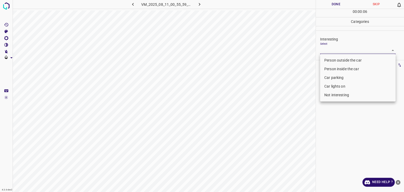
click at [338, 51] on body "4.3.6-dev2 VM_2025_08_11_00_55_59_789_03.gif Done Skip 0 00 : 00 : 06 Categorie…" at bounding box center [202, 96] width 404 height 192
click at [340, 96] on li "Not interesting" at bounding box center [358, 95] width 76 height 9
type input "Not interesting"
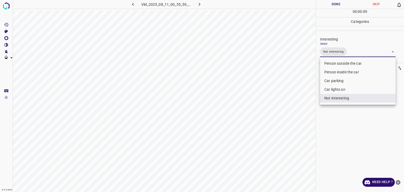
click at [327, 6] on div at bounding box center [202, 96] width 404 height 192
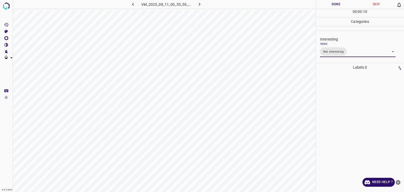
click
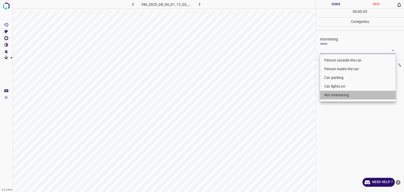
type input "Not interesting"
type input "Person outside the car"
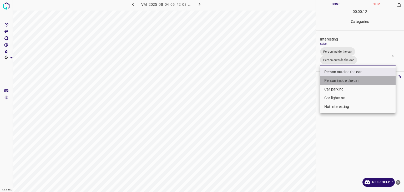
type input "Person outside the car"
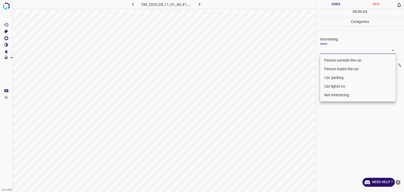
type input "Car lights on"
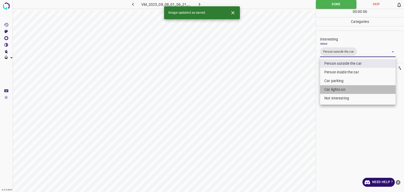
type input "Person outside the car,Car lights on"
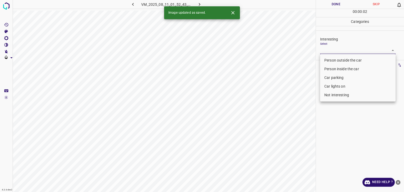
type input "Person outside the car"
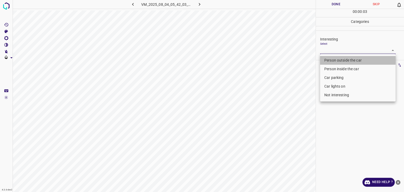
type input "Person outside the car"
type input "Car parking"
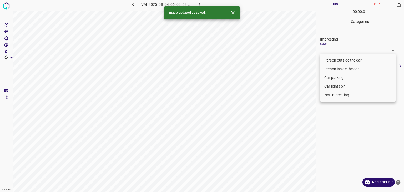
type input "Person outside the car"
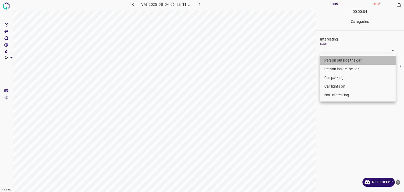
type input "Person outside the car"
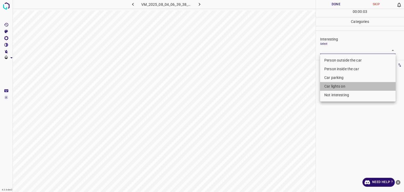
type input "Car lights on"
type input "Person outside the car"
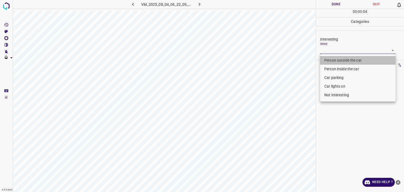
type input "Person outside the car"
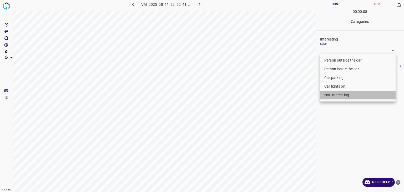
type input "Not interesting"
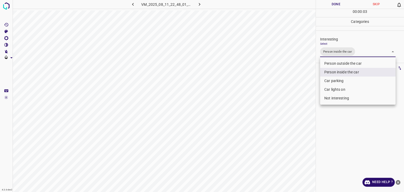
type input "Person inside the car,Car parking"
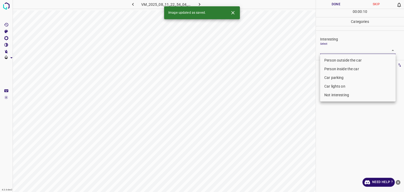
type input "Person outside the car"
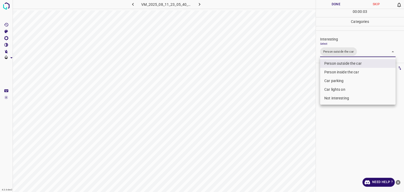
type input "Person outside the car,Car lights on"
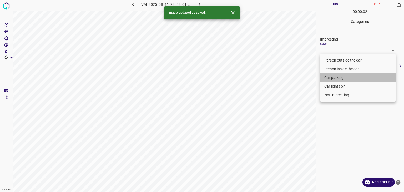
type input "Car parking"
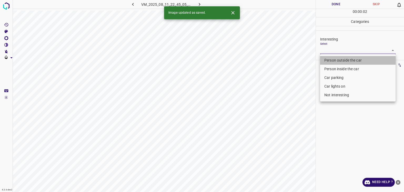
type input "Person outside the car"
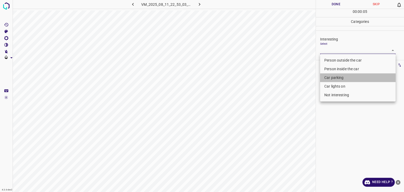
type input "Car parking"
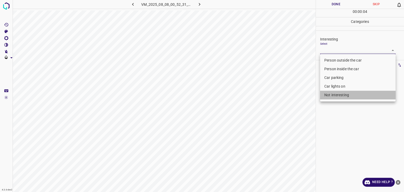
type input "Not interesting"
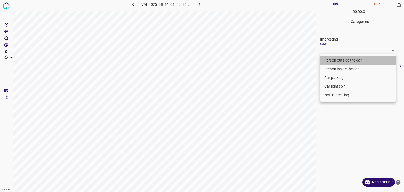
type input "Person outside the car"
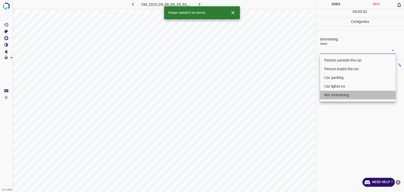
type input "Not interesting"
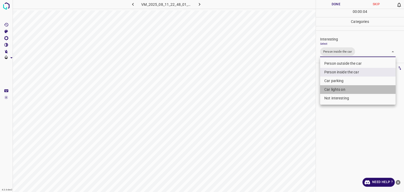
type input "Person inside the car,Car lights on"
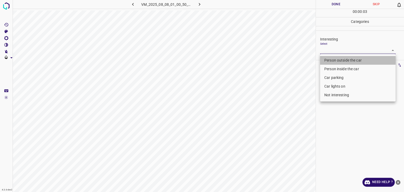
type input "Person outside the car"
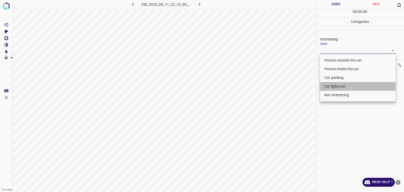
type input "Car lights on"
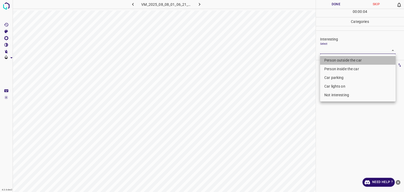
type input "Person outside the car"
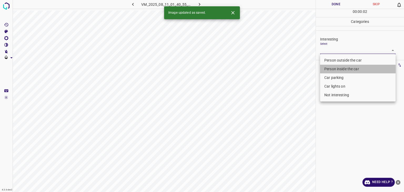
type input "Person inside the car"
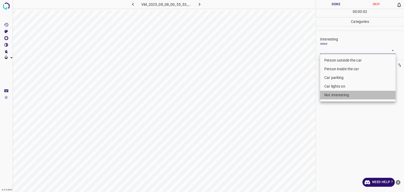
type input "Not interesting"
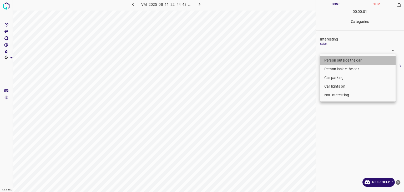
type input "Person outside the car"
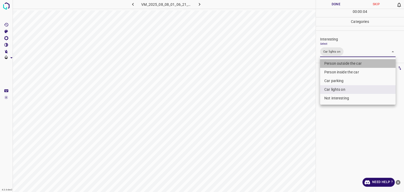
type input "Car lights on,Person outside the car"
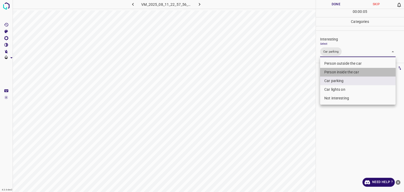
type input "Car parking,Person inside the car"
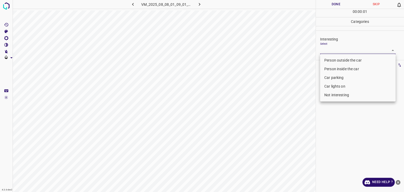
type input "Person outside the car"
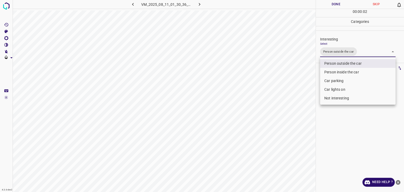
type input "Person outside the car,Car lights on"
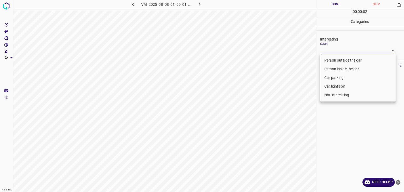
drag, startPoint x: 338, startPoint y: 52, endPoint x: 339, endPoint y: 56, distance: 3.9
type input "Not interesting"
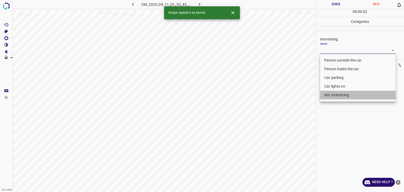
type input "Not interesting"
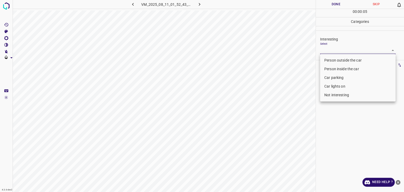
type input "Car lights on"
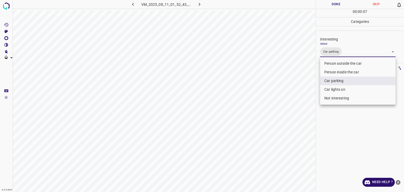
type input "Car parking,Person inside the car"
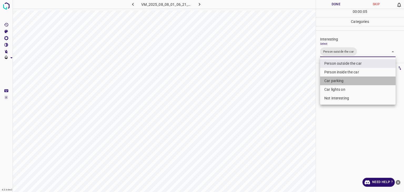
type input "Person outside the car,Car parking"
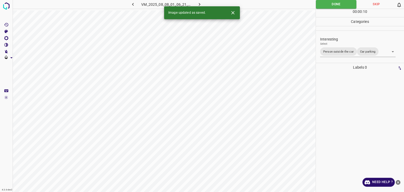
drag, startPoint x: 197, startPoint y: 2, endPoint x: 201, endPoint y: 9, distance: 7.4
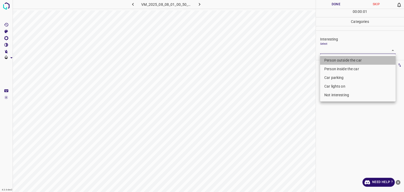
type input "Person outside the car"
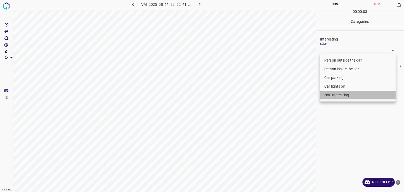
type input "Not interesting"
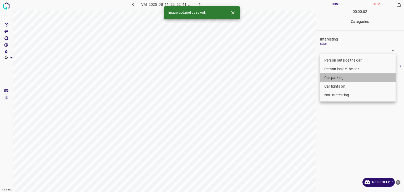
type input "Car parking"
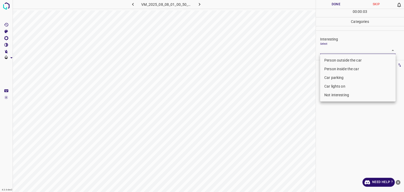
type input "Person outside the car"
type input "Not interesting"
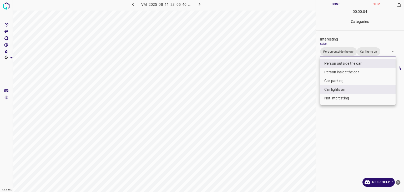
type input "Person outside the car,Car lights on,Person inside the car"
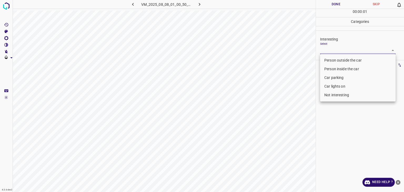
drag, startPoint x: 333, startPoint y: 51, endPoint x: 333, endPoint y: 60, distance: 9.5
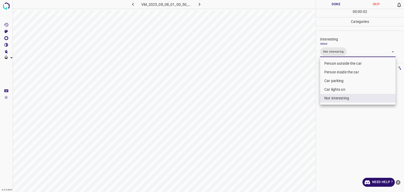
type input "Not interesting"
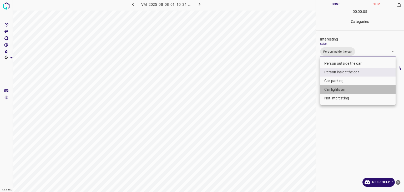
type input "Person inside the car,Car lights on"
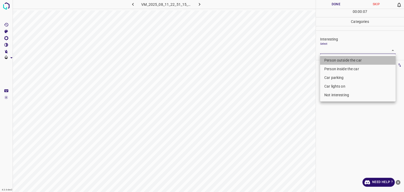
type input "Person outside the car"
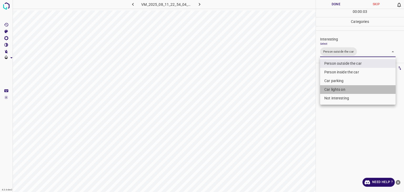
drag, startPoint x: 344, startPoint y: 90, endPoint x: 344, endPoint y: 86, distance: 4.2
type input "Person outside the car,Car lights on"
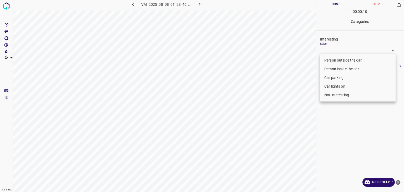
type input "Person outside the car"
type input "Car lights on"
type input "Person outside the car"
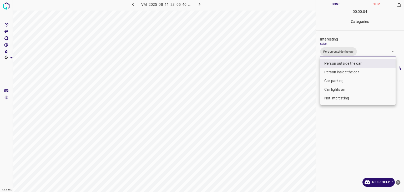
type input "Person outside the car,Car lights on"
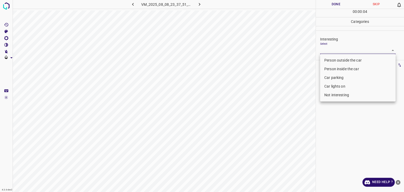
type input "Not interesting"
type input "Person outside the car"
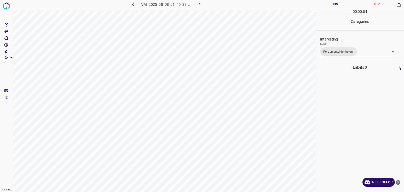
drag, startPoint x: 340, startPoint y: 3, endPoint x: 325, endPoint y: 9, distance: 15.9
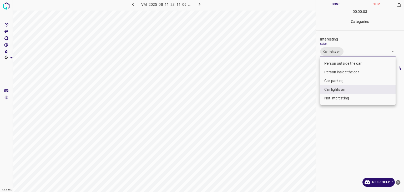
type input "Car lights on,Person outside the car"
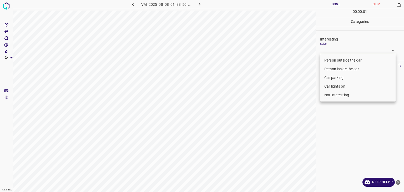
type input "Not interesting"
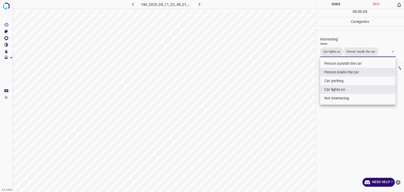
type input "Car lights on,Person inside the car"
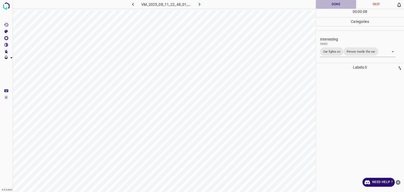
drag, startPoint x: 338, startPoint y: 8, endPoint x: 337, endPoint y: 3, distance: 5.0
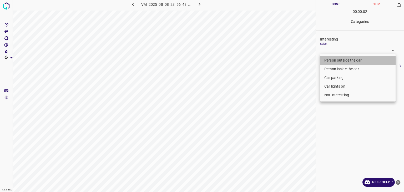
type input "Person outside the car"
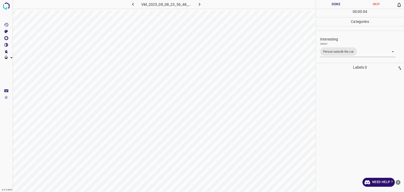
drag, startPoint x: 327, startPoint y: 5, endPoint x: 303, endPoint y: 9, distance: 24.3
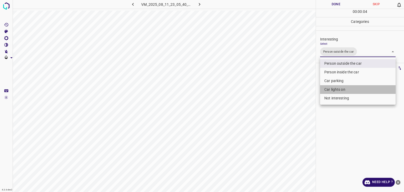
type input "Person outside the car,Car lights on"
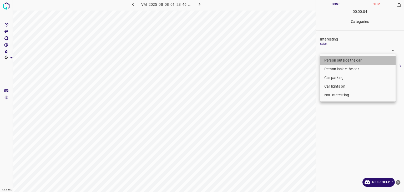
type input "Person outside the car"
type input "Not interesting"
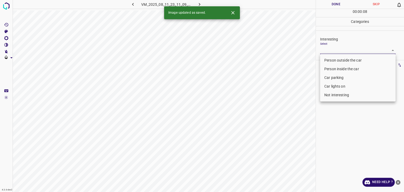
type input "Not interesting"
type input "Person outside the car"
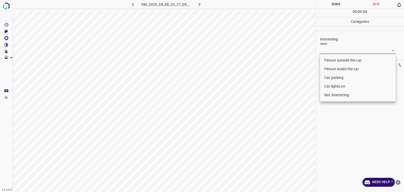
type input "Not interesting"
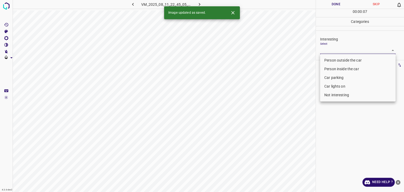
type input "Person outside the car"
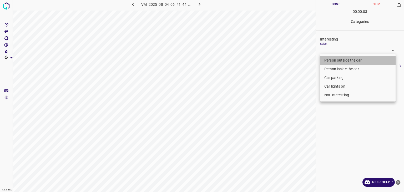
type input "Person outside the car"
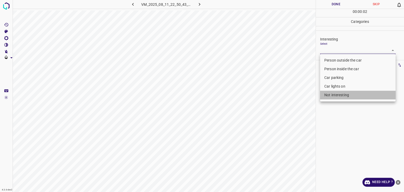
type input "Not interesting"
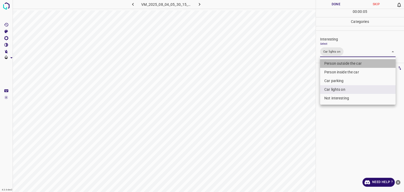
type input "Car lights on,Person outside the car"
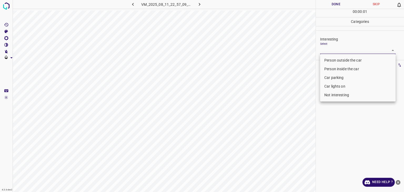
type input "Person outside the car"
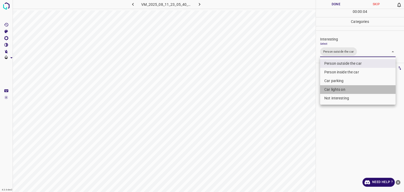
type input "Person outside the car,Car lights on"
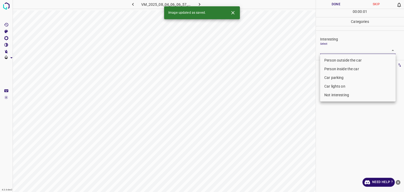
type input "Person outside the car"
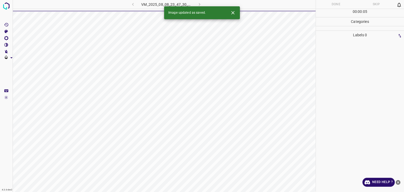
drag, startPoint x: 234, startPoint y: 11, endPoint x: 272, endPoint y: 10, distance: 38.2
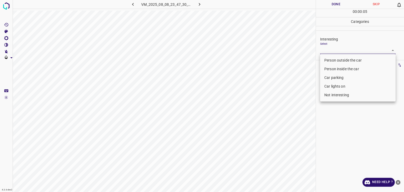
drag, startPoint x: 347, startPoint y: 54, endPoint x: 347, endPoint y: 59, distance: 5.3
type input "Person outside the car"
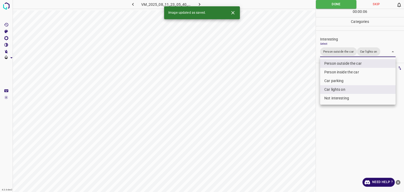
type input "Person outside the car,Car lights on,Person inside the car"
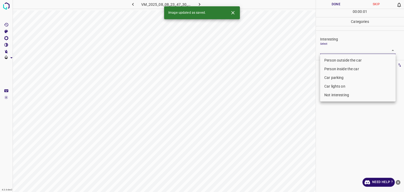
type input "Person outside the car"
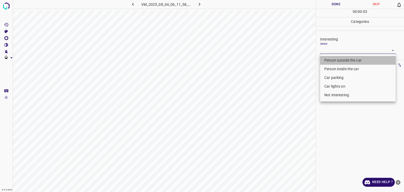
type input "Person outside the car"
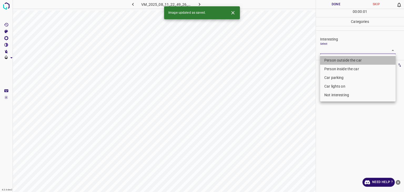
type input "Person outside the car"
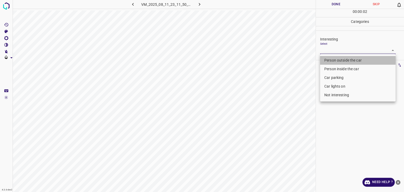
type input "Person outside the car"
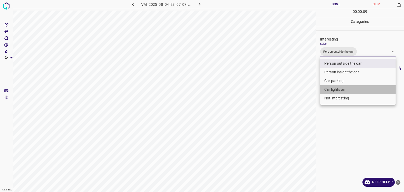
type input "Person outside the car,Car lights on"
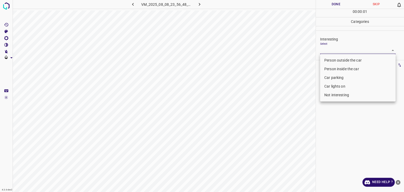
type input "Person outside the car"
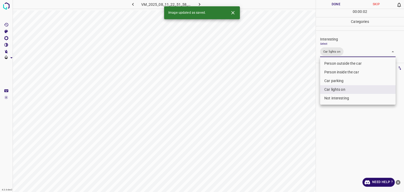
type input "Car lights on,Person inside the car"
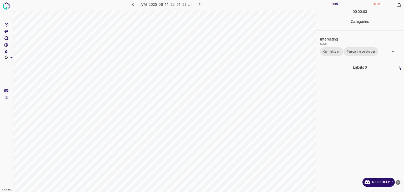
drag, startPoint x: 349, startPoint y: 3, endPoint x: 344, endPoint y: 4, distance: 5.4
drag, startPoint x: 340, startPoint y: 6, endPoint x: 317, endPoint y: 11, distance: 24.1
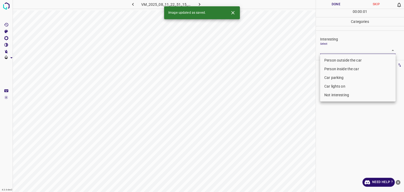
type input "Person inside the car"
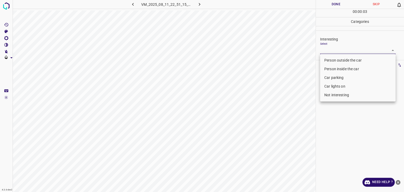
type input "Person outside the car"
type input "Person inside the car"
type input "Person outside the car"
